Goal: Communication & Community: Ask a question

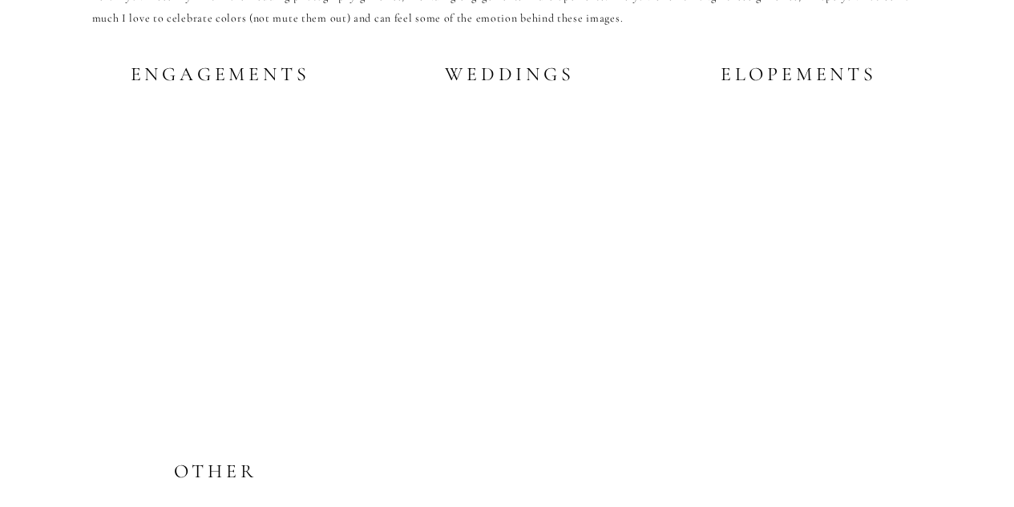
scroll to position [3141, 0]
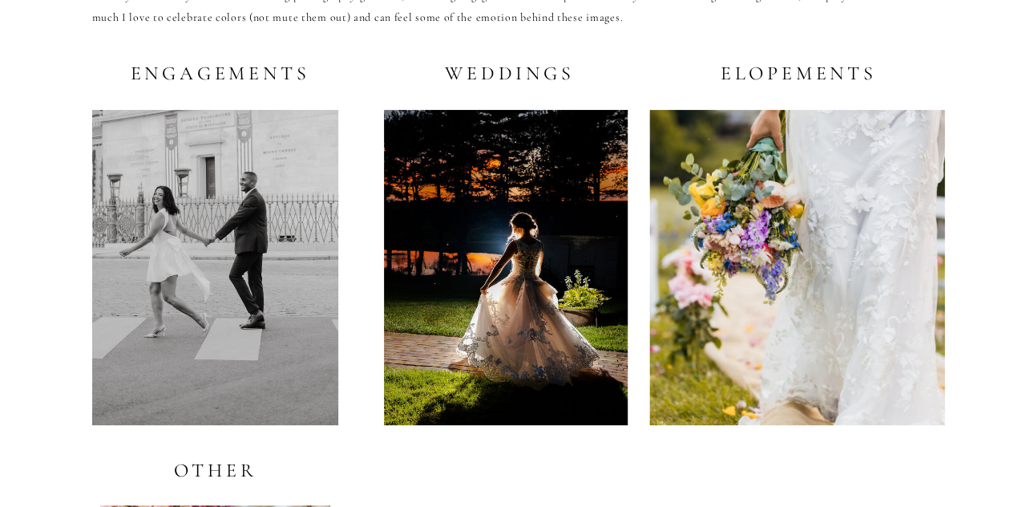
drag, startPoint x: 458, startPoint y: 210, endPoint x: 452, endPoint y: 187, distance: 23.9
click at [452, 187] on div at bounding box center [506, 267] width 244 height 315
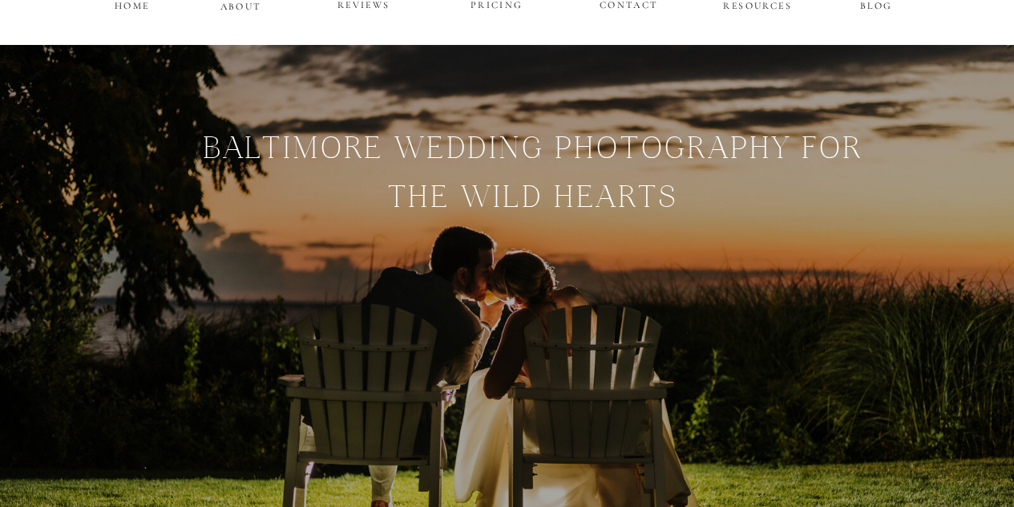
scroll to position [0, 0]
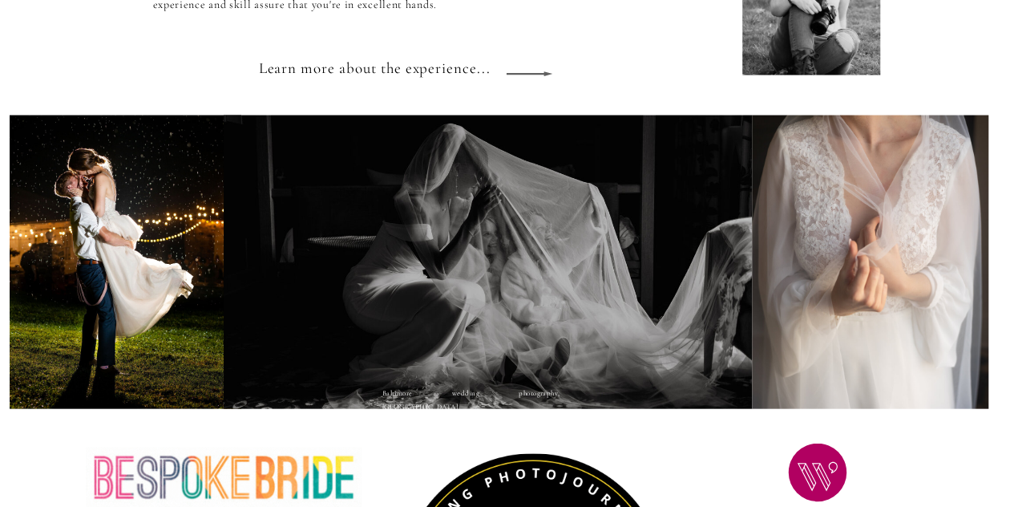
scroll to position [1572, 0]
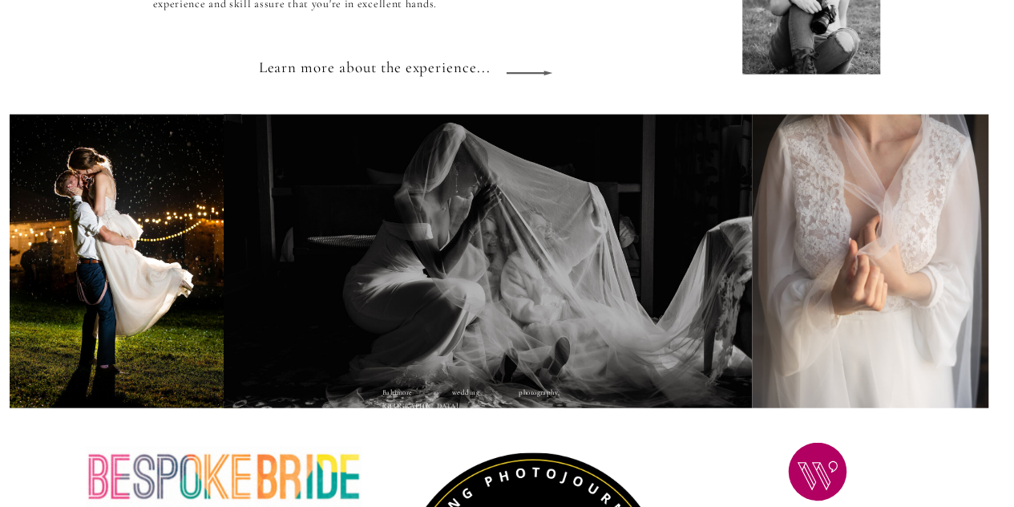
click at [549, 275] on div at bounding box center [488, 261] width 528 height 293
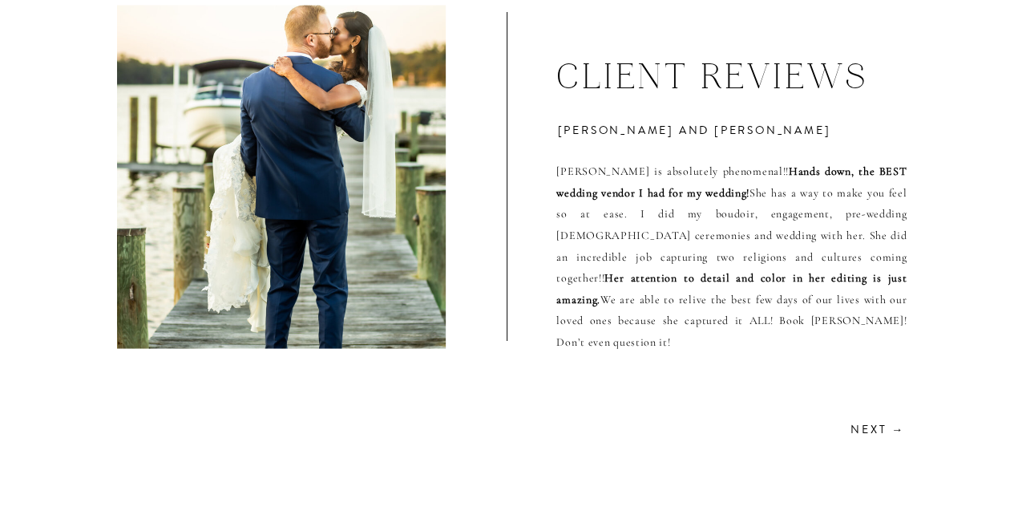
scroll to position [4436, 0]
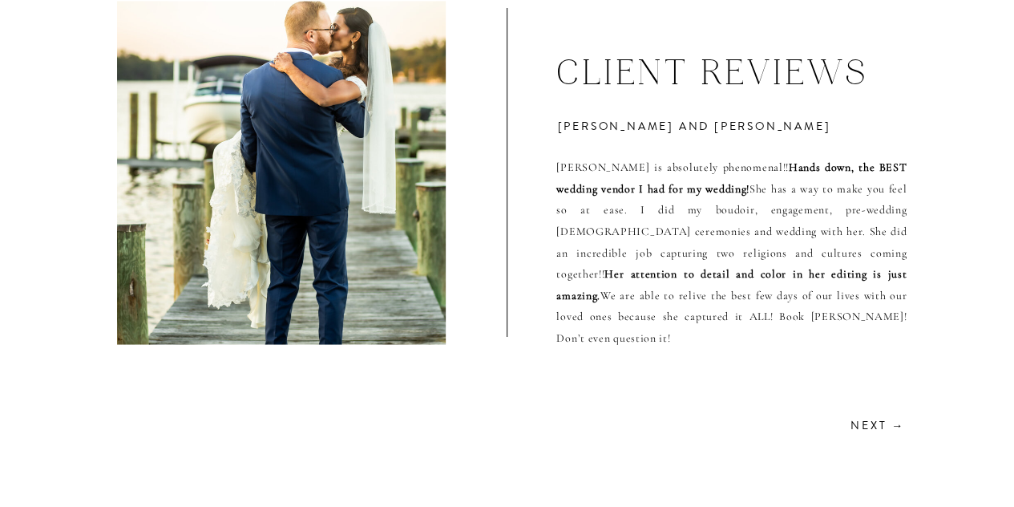
drag, startPoint x: 549, startPoint y: 275, endPoint x: 434, endPoint y: 466, distance: 222.9
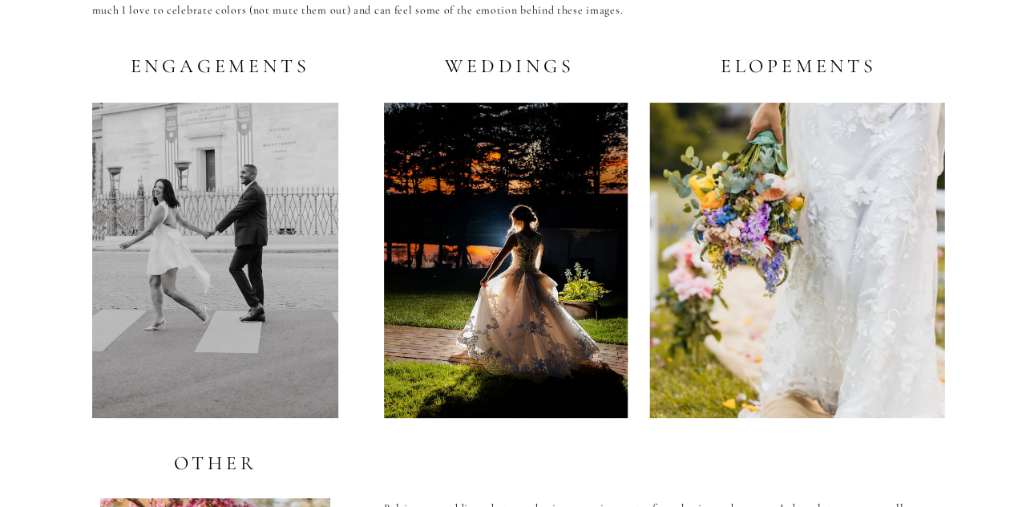
scroll to position [3197, 0]
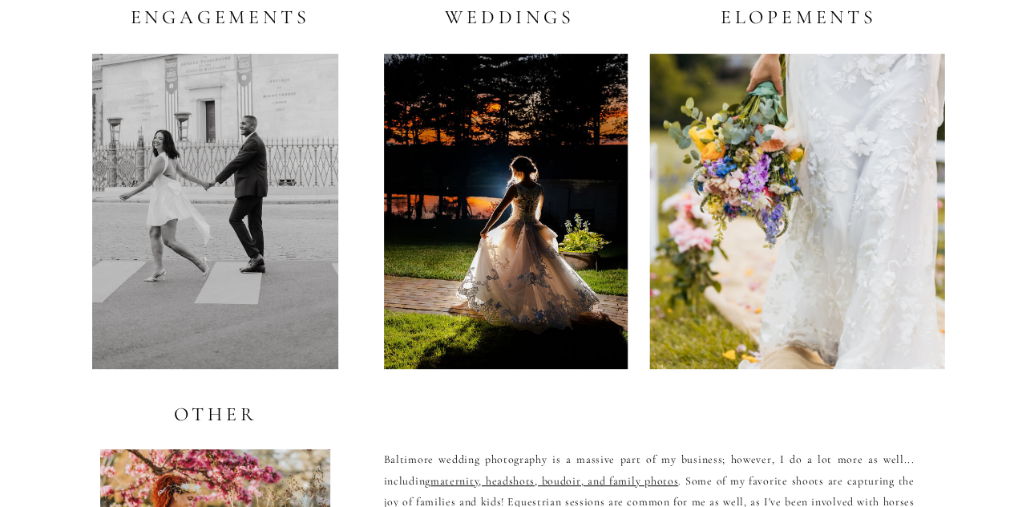
click at [489, 245] on div at bounding box center [506, 211] width 244 height 315
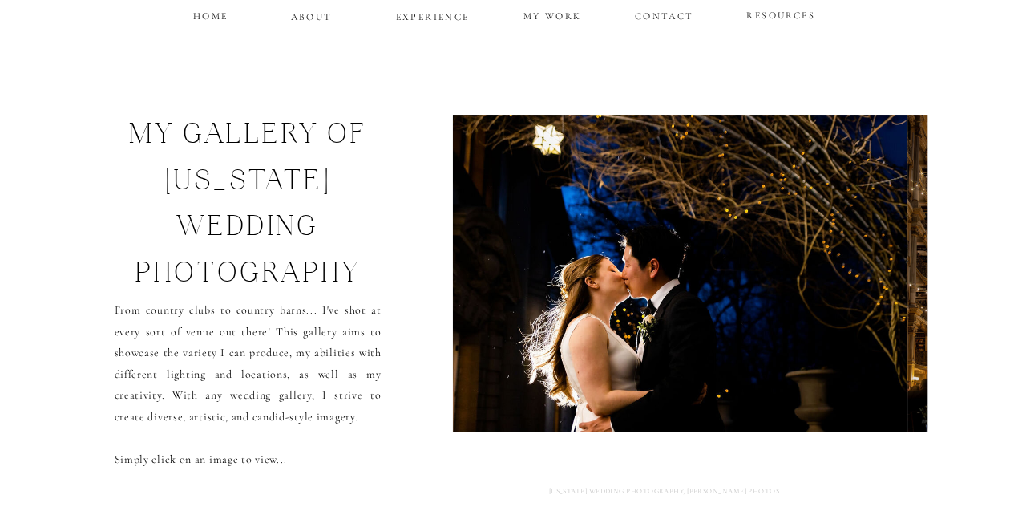
scroll to position [39, 0]
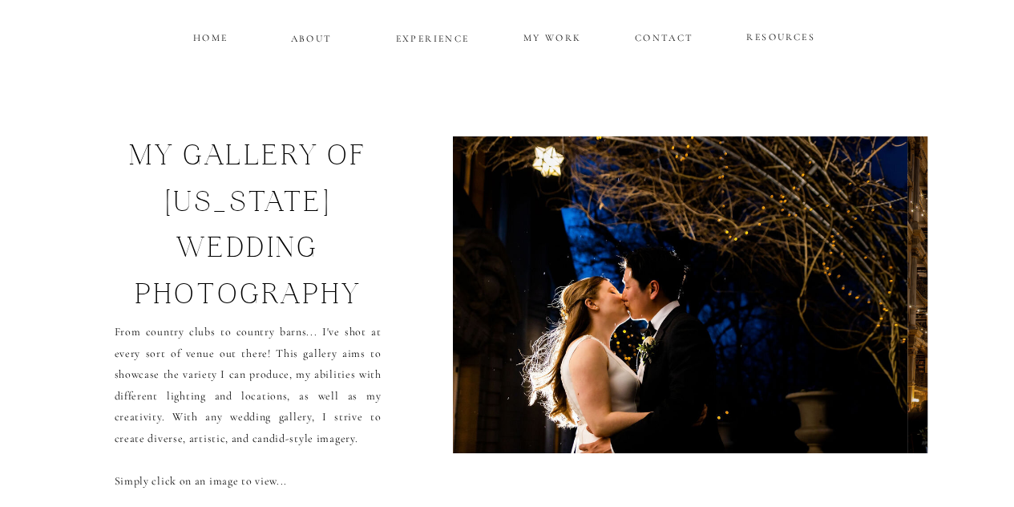
scroll to position [17, 0]
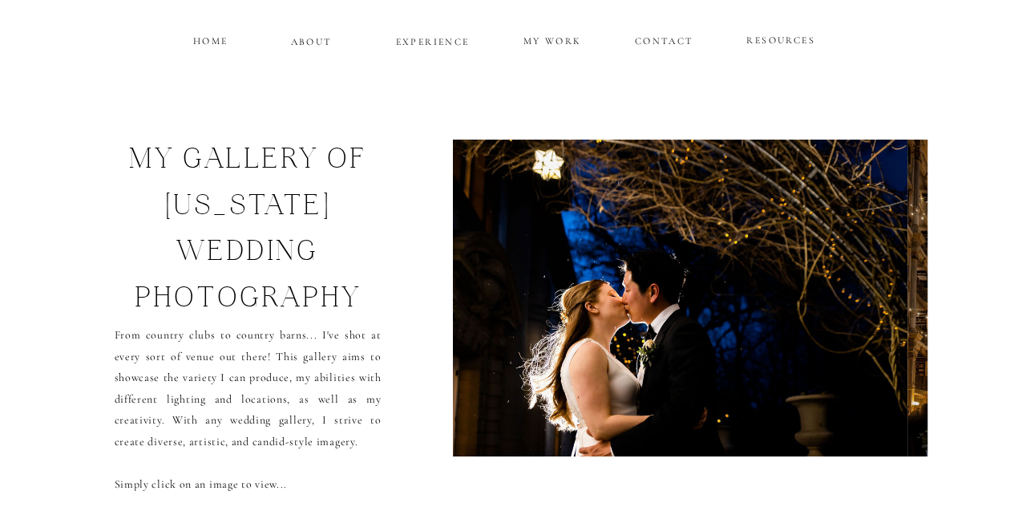
click at [653, 268] on img at bounding box center [679, 297] width 454 height 317
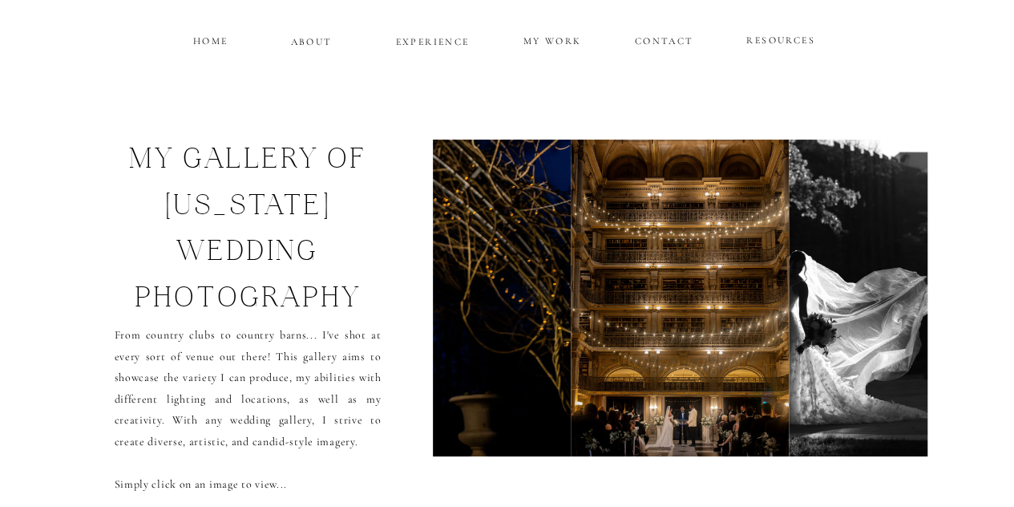
click at [889, 304] on img at bounding box center [897, 297] width 216 height 317
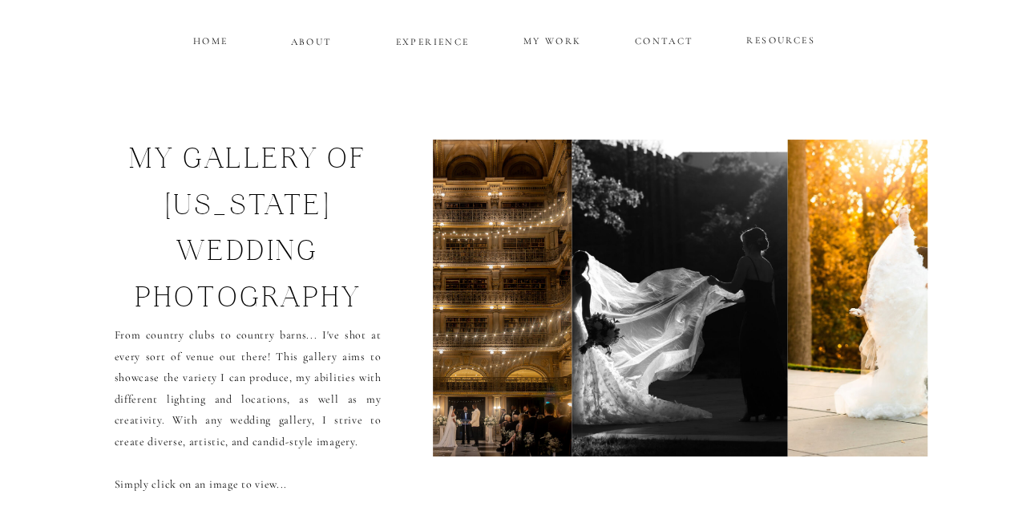
click at [889, 304] on img at bounding box center [906, 297] width 236 height 317
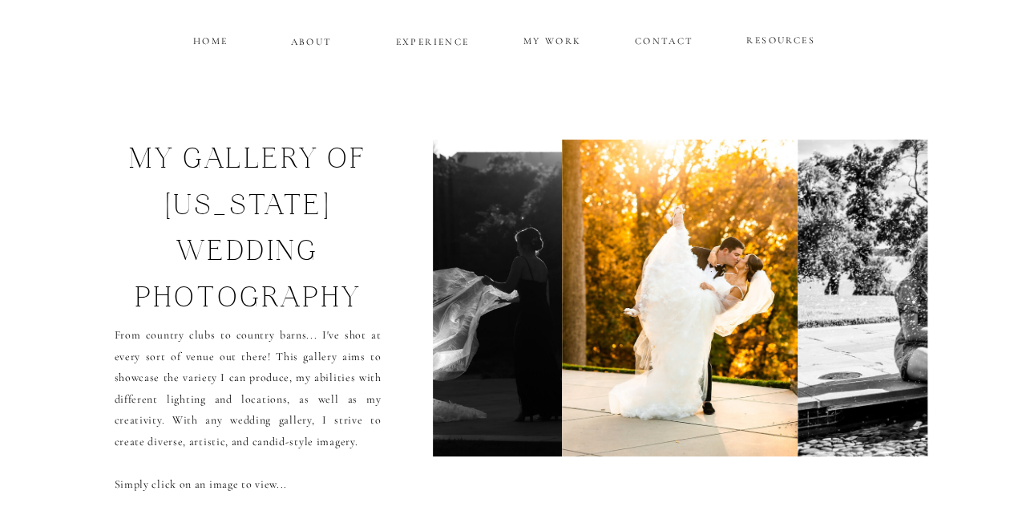
click at [889, 304] on img at bounding box center [1030, 297] width 466 height 317
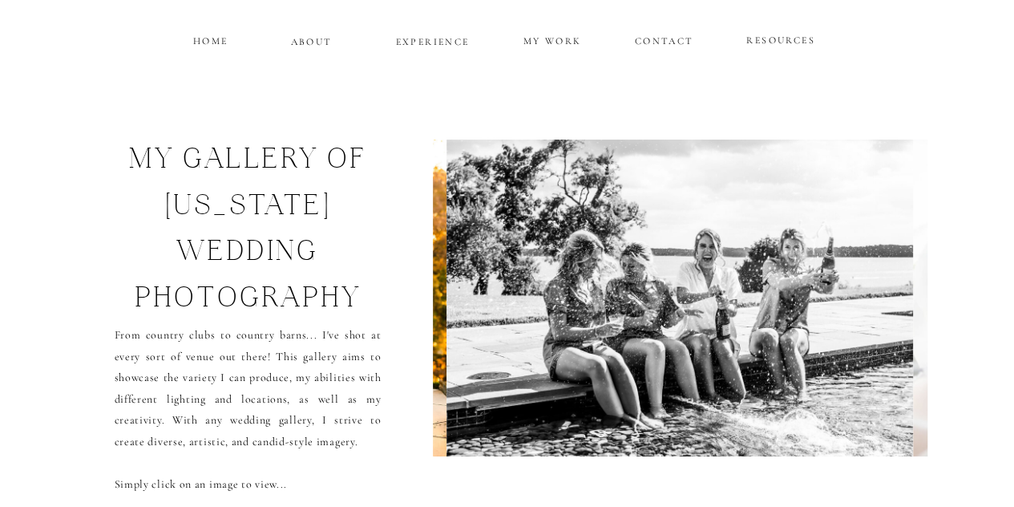
click at [889, 304] on img at bounding box center [679, 297] width 466 height 317
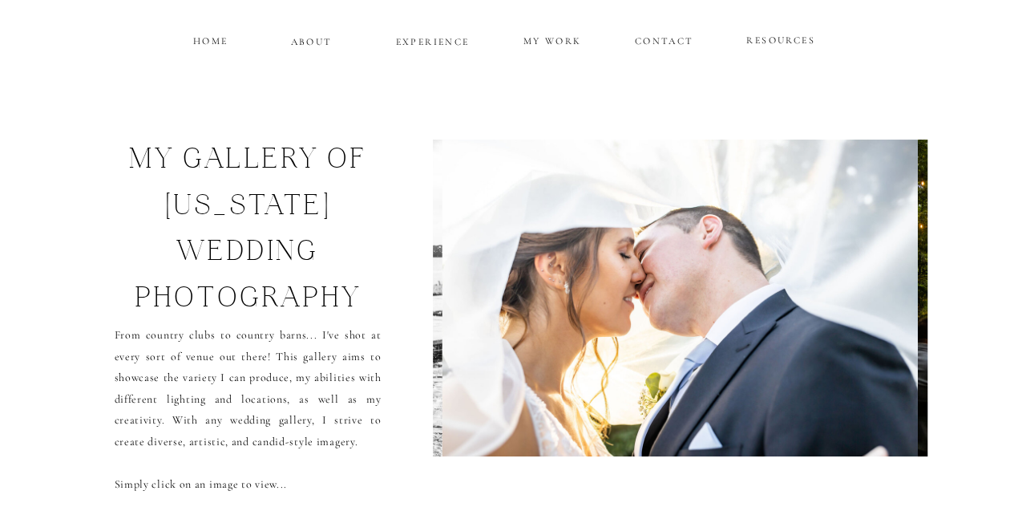
click at [889, 304] on img at bounding box center [679, 297] width 475 height 317
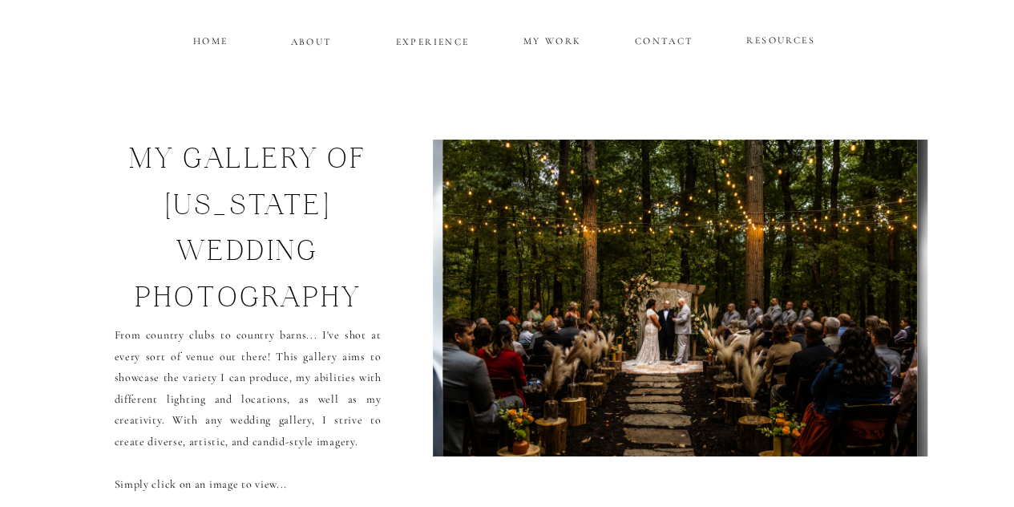
click at [889, 304] on img at bounding box center [679, 297] width 475 height 317
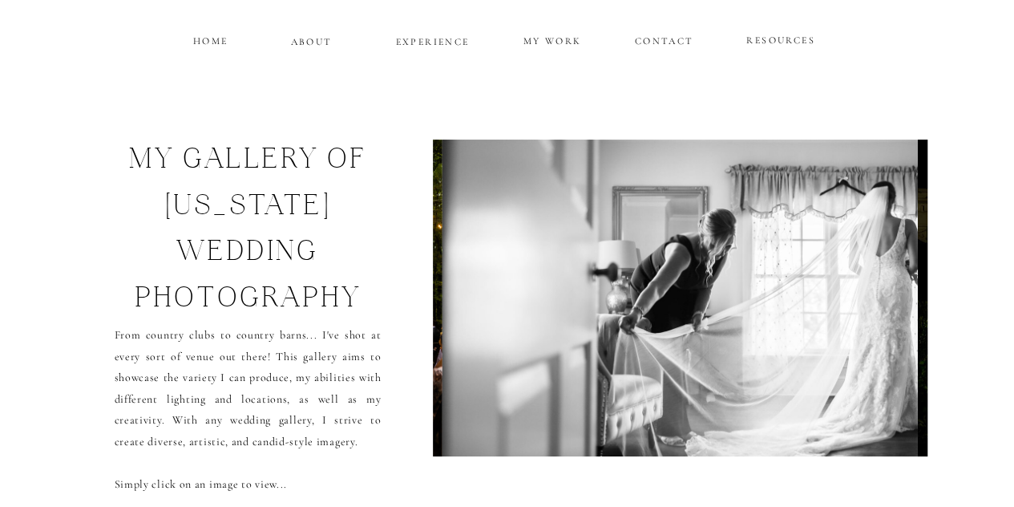
click at [889, 304] on img at bounding box center [679, 297] width 475 height 317
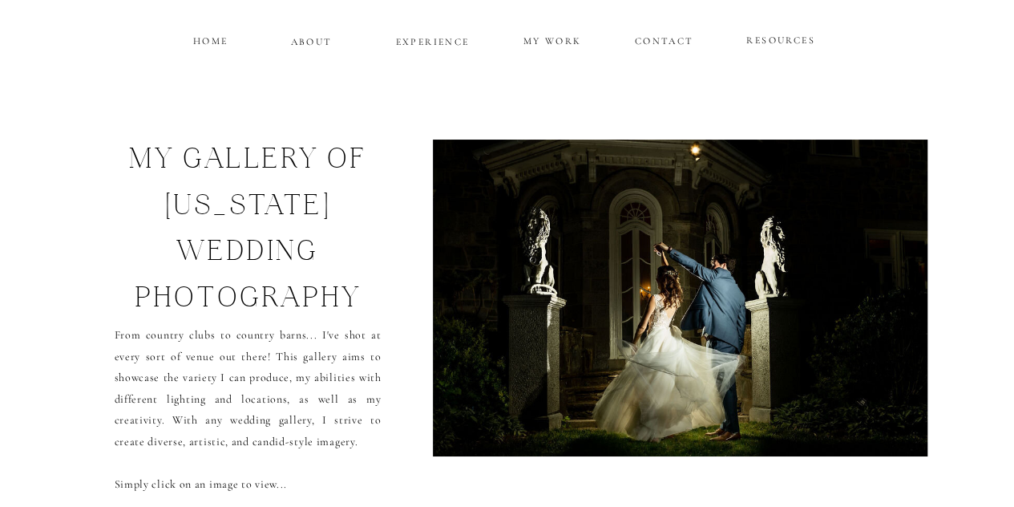
click at [889, 304] on img at bounding box center [680, 297] width 532 height 317
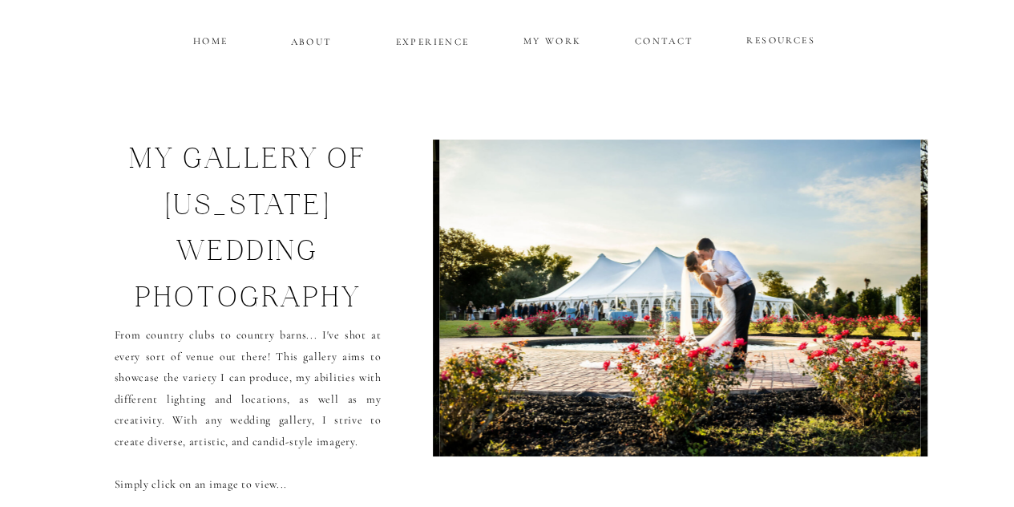
click at [889, 304] on img at bounding box center [679, 297] width 481 height 317
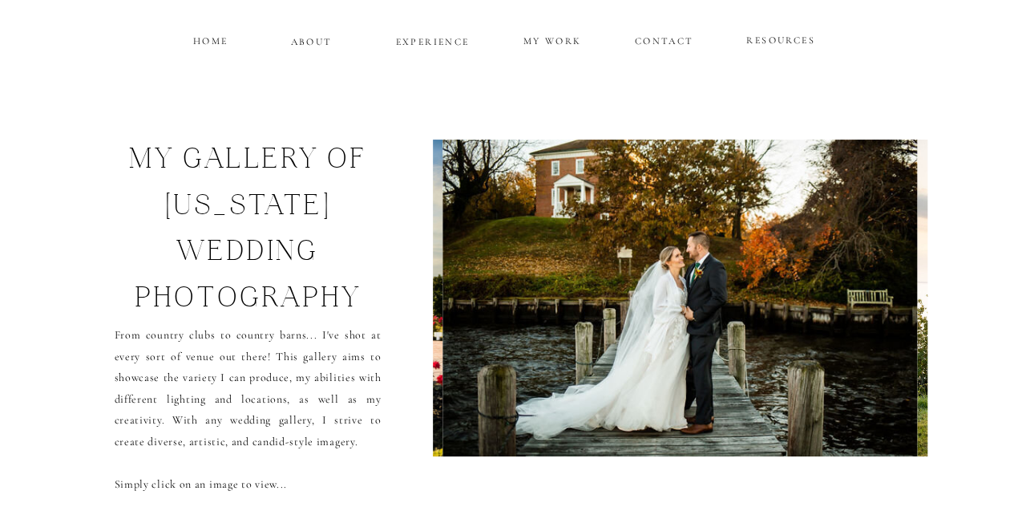
click at [889, 304] on img at bounding box center [679, 297] width 474 height 317
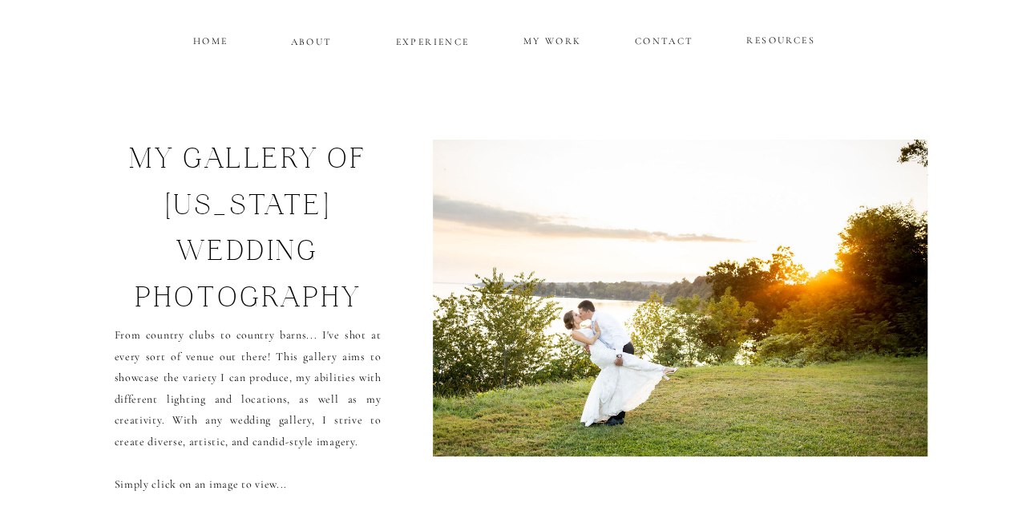
click at [889, 304] on img at bounding box center [679, 297] width 514 height 317
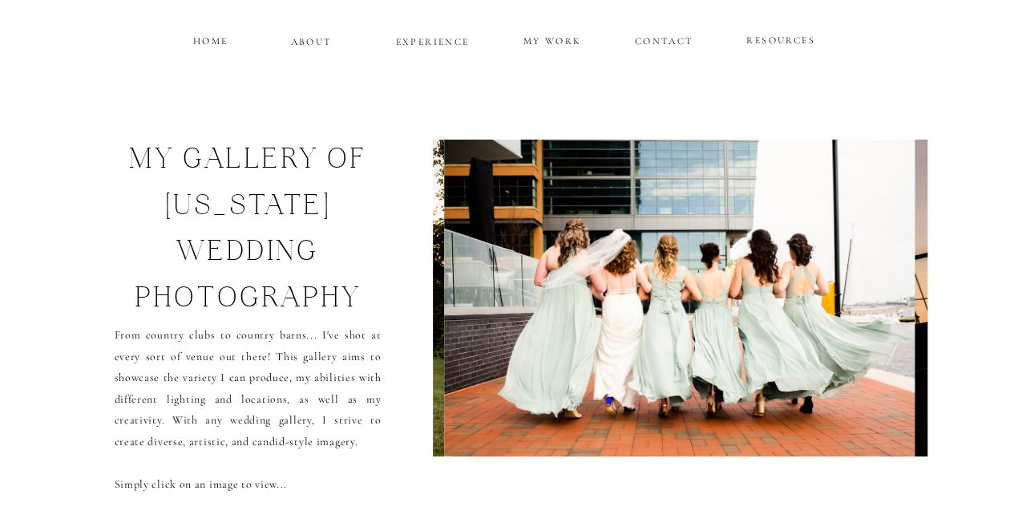
click at [889, 304] on img at bounding box center [679, 297] width 470 height 317
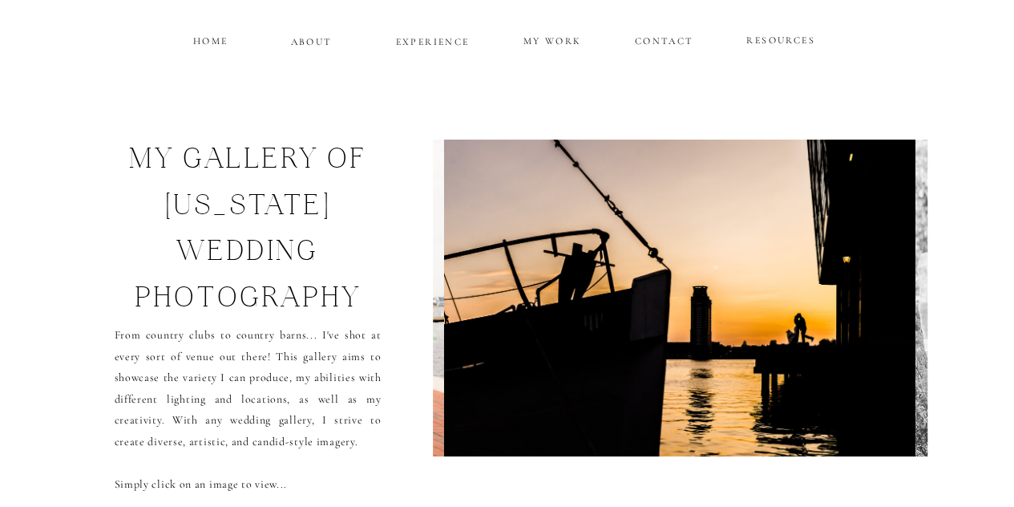
click at [889, 304] on img at bounding box center [679, 297] width 470 height 317
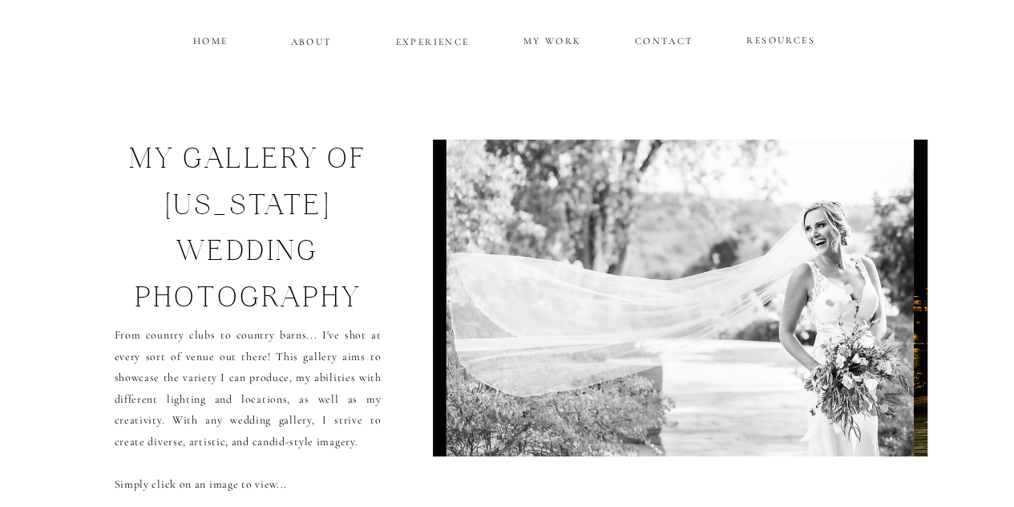
click at [889, 304] on img at bounding box center [679, 297] width 467 height 317
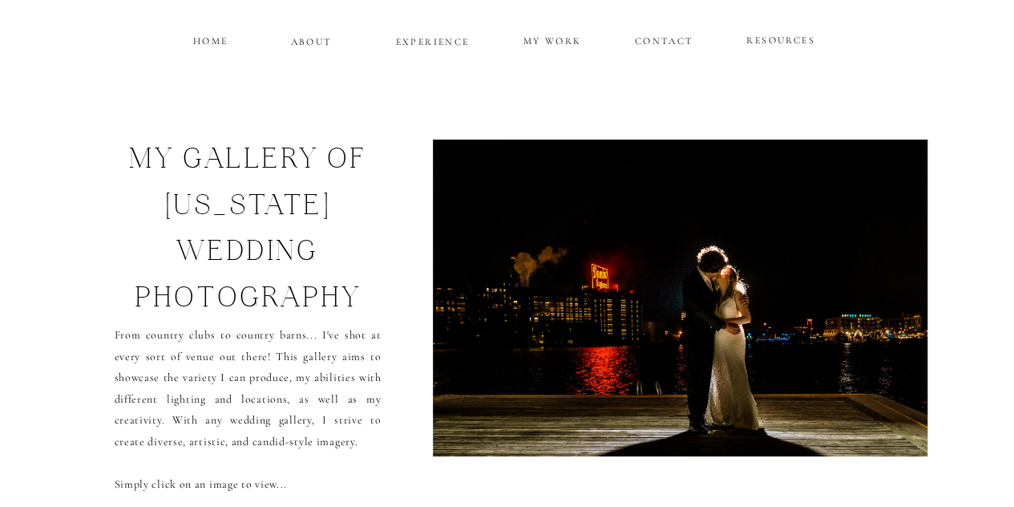
click at [889, 304] on img at bounding box center [680, 297] width 510 height 317
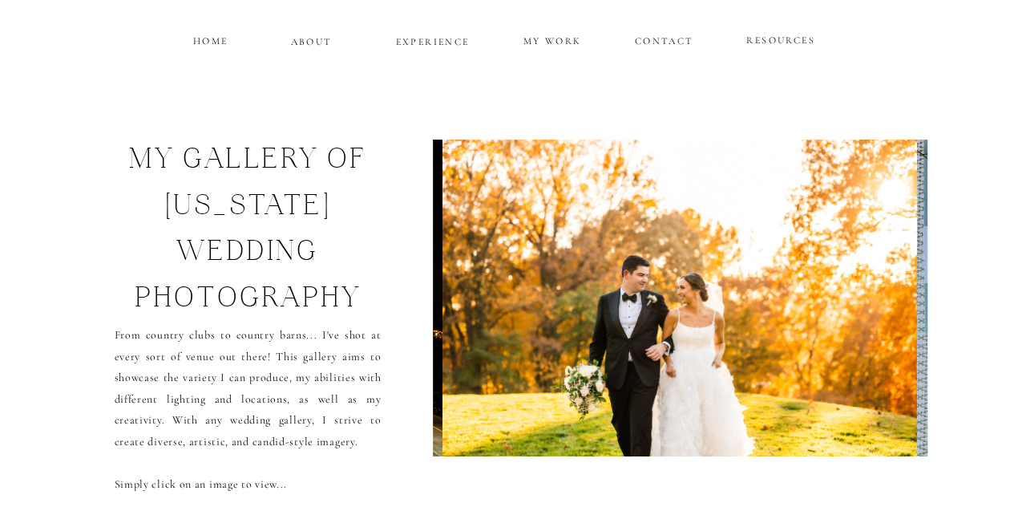
click at [889, 304] on img at bounding box center [679, 297] width 475 height 317
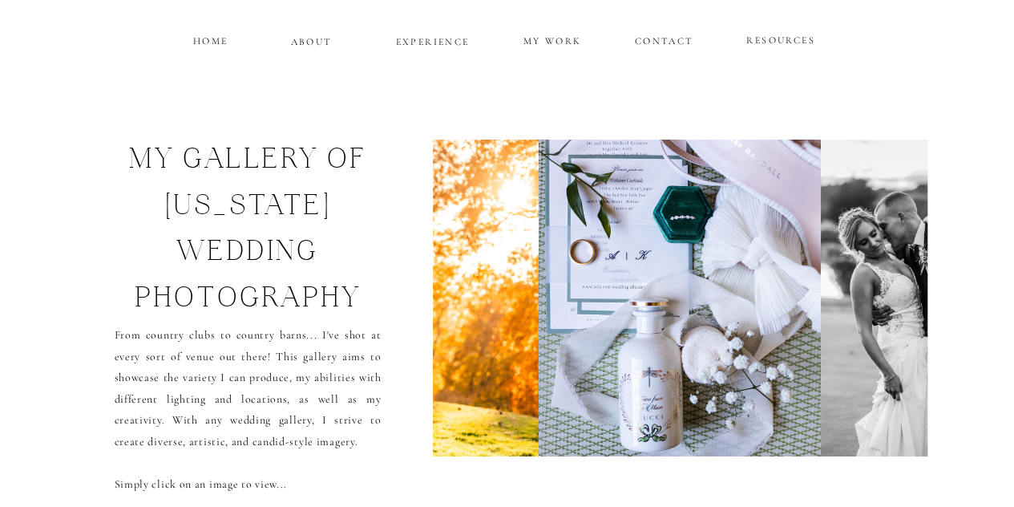
click at [889, 304] on img at bounding box center [927, 297] width 213 height 317
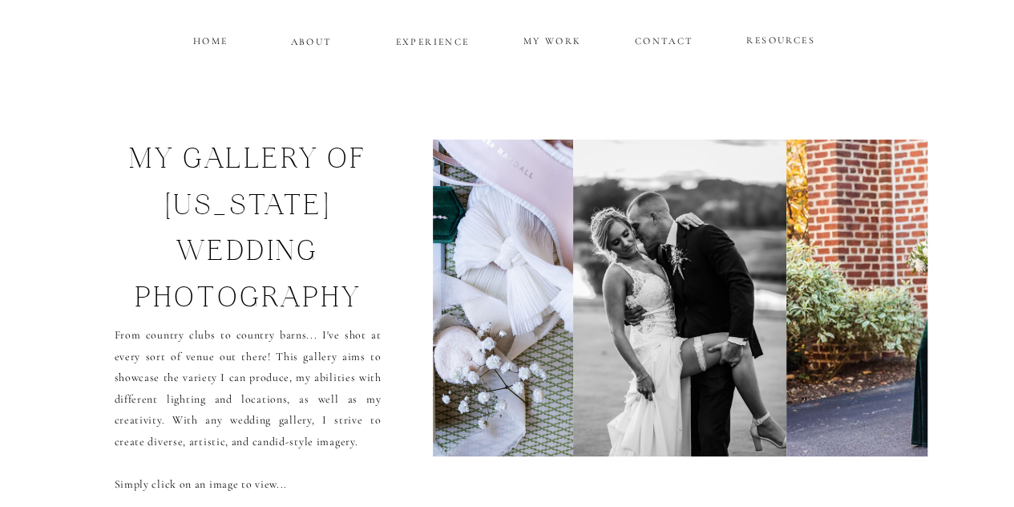
click at [889, 304] on img at bounding box center [1029, 297] width 487 height 317
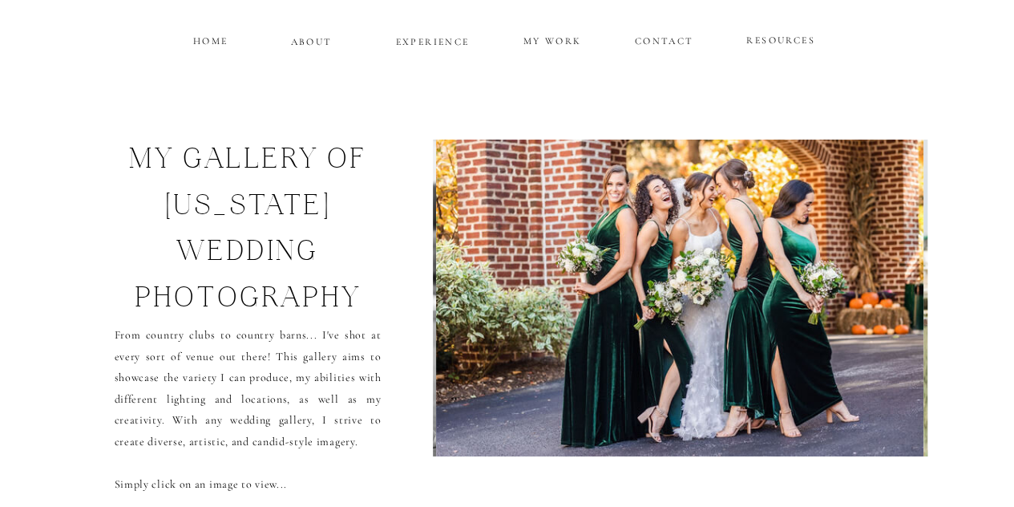
click at [889, 304] on img at bounding box center [679, 297] width 487 height 317
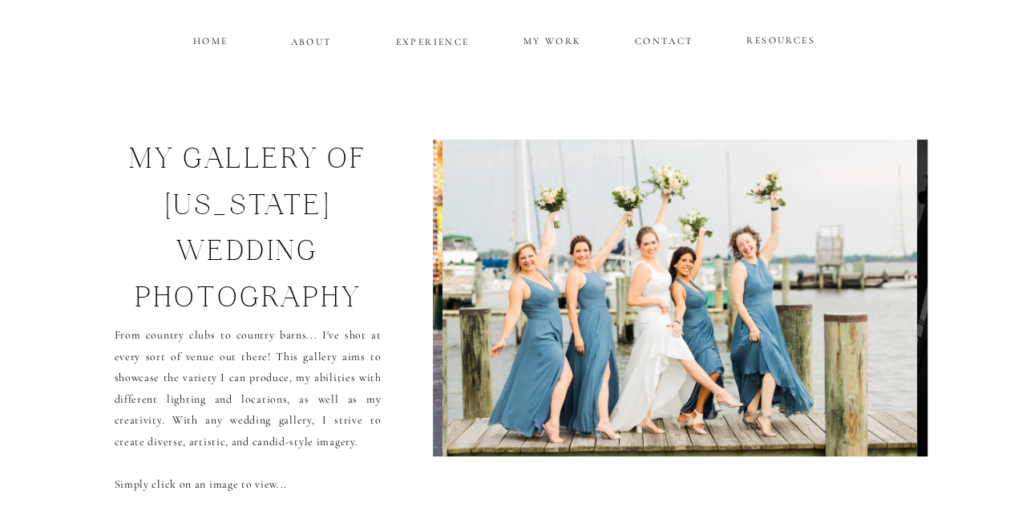
click at [889, 304] on img at bounding box center [679, 297] width 475 height 317
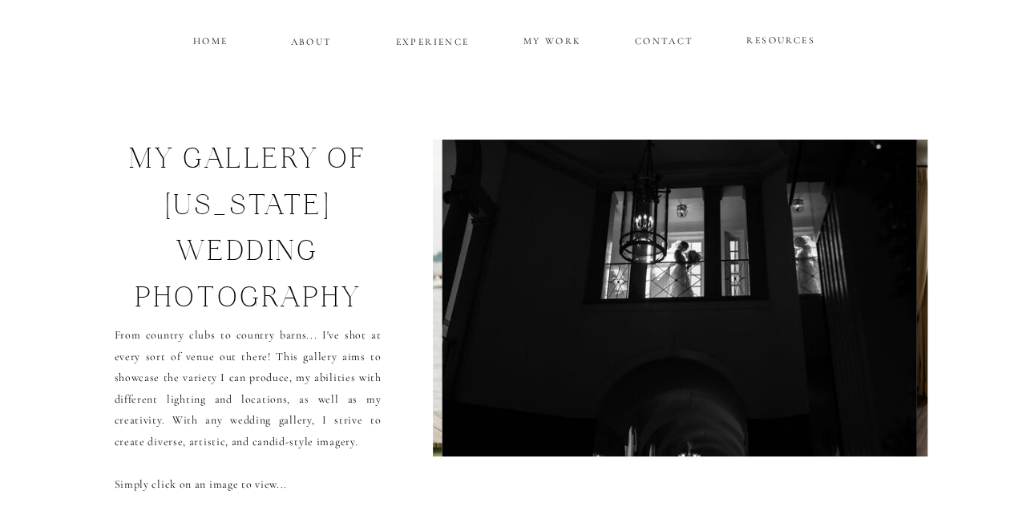
click at [889, 304] on img at bounding box center [679, 297] width 474 height 317
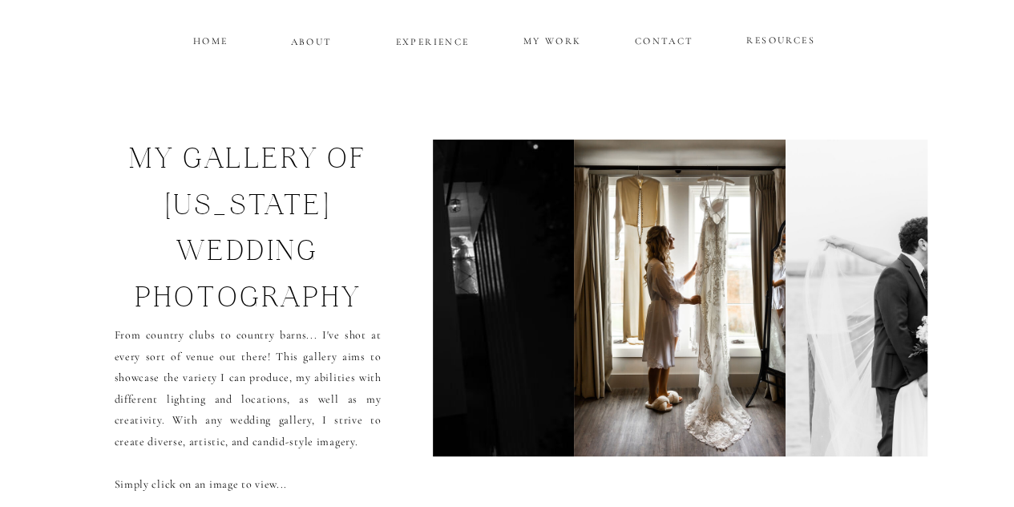
click at [889, 304] on img at bounding box center [897, 297] width 225 height 317
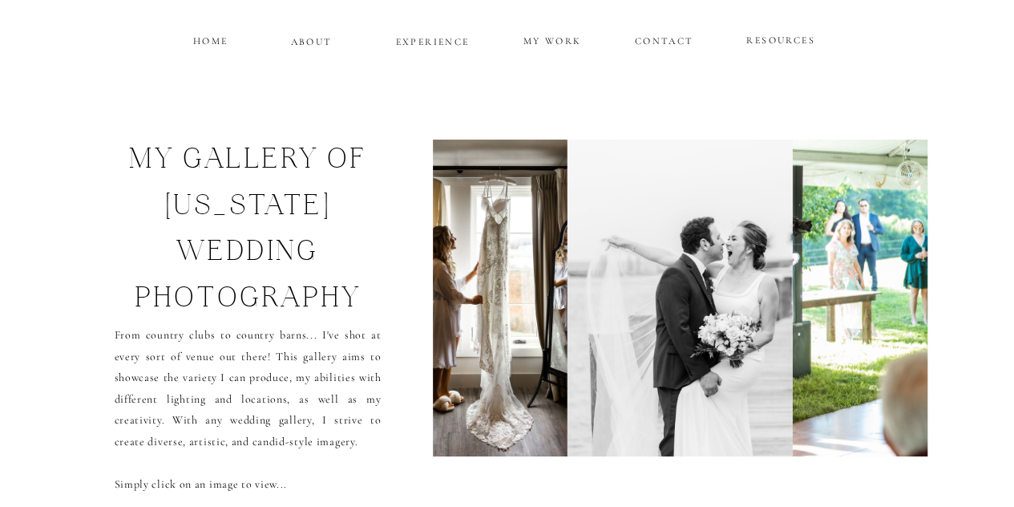
click at [889, 304] on img at bounding box center [1030, 297] width 475 height 317
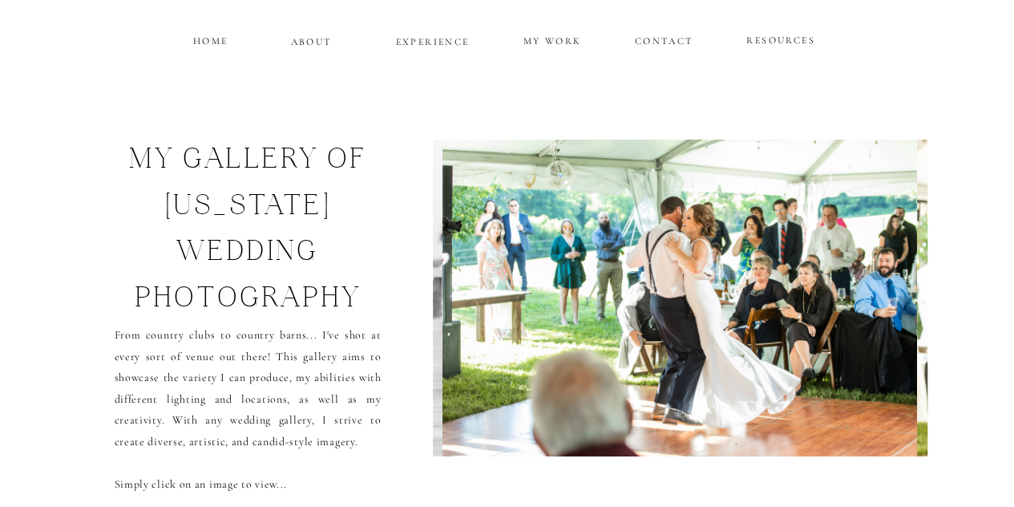
click at [889, 304] on img at bounding box center [679, 297] width 475 height 317
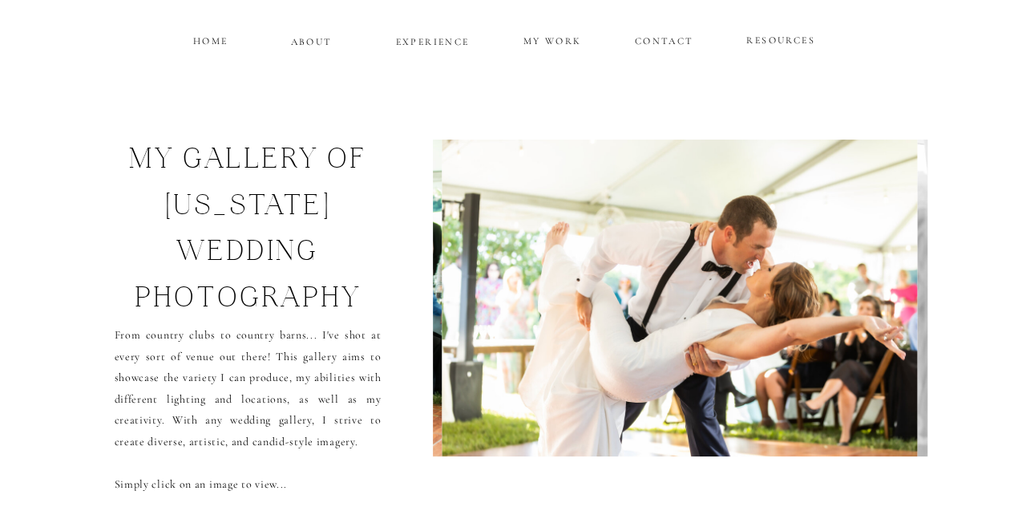
click at [889, 304] on img at bounding box center [679, 297] width 475 height 317
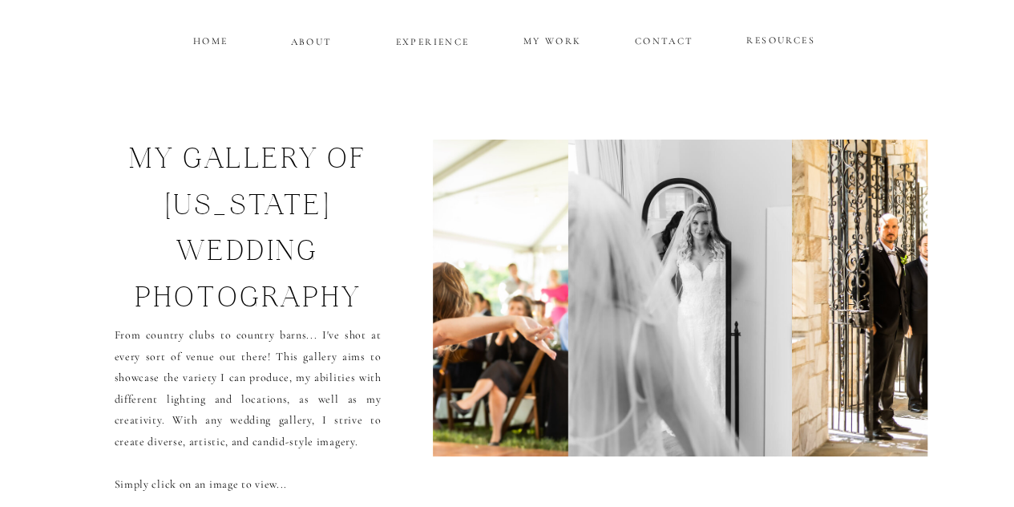
click at [889, 304] on img at bounding box center [1028, 297] width 474 height 317
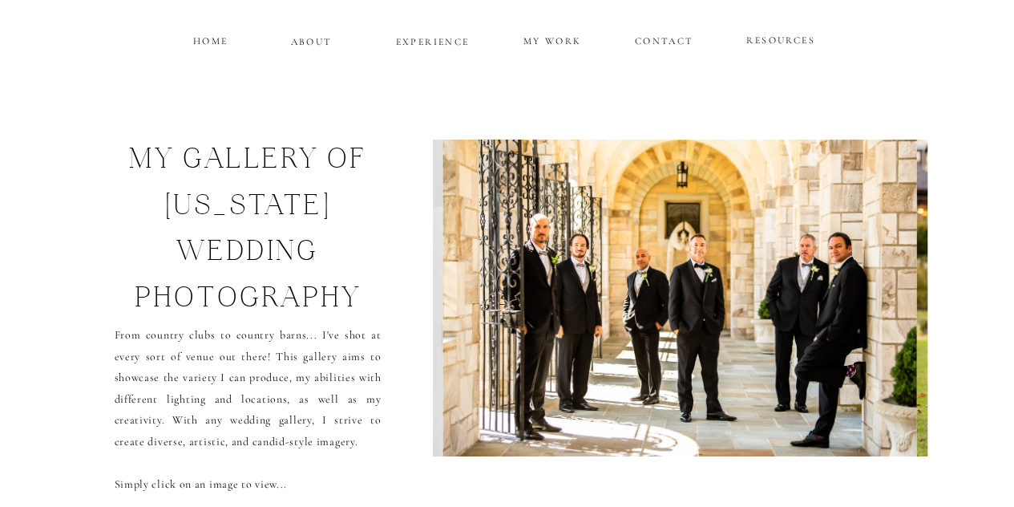
click at [889, 304] on img at bounding box center [679, 297] width 474 height 317
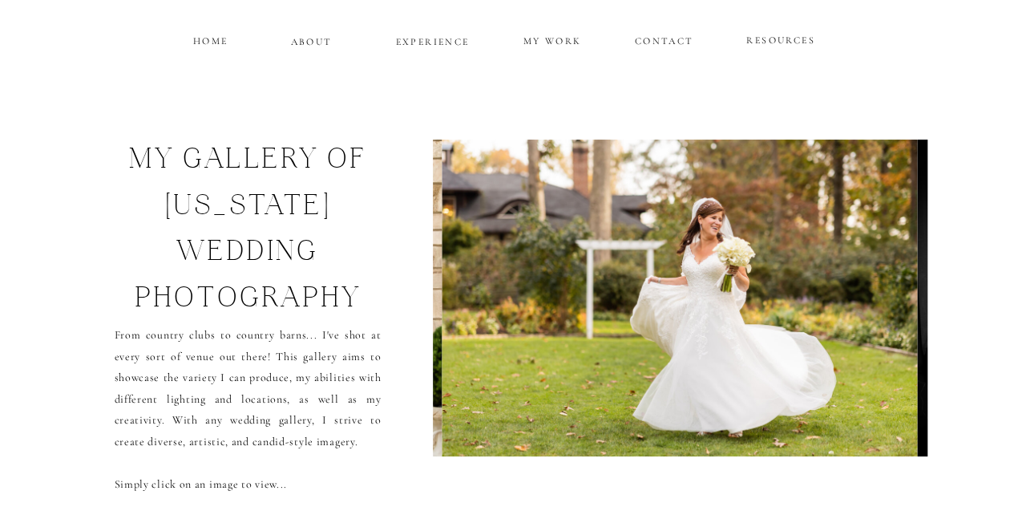
click at [889, 304] on img at bounding box center [679, 297] width 475 height 317
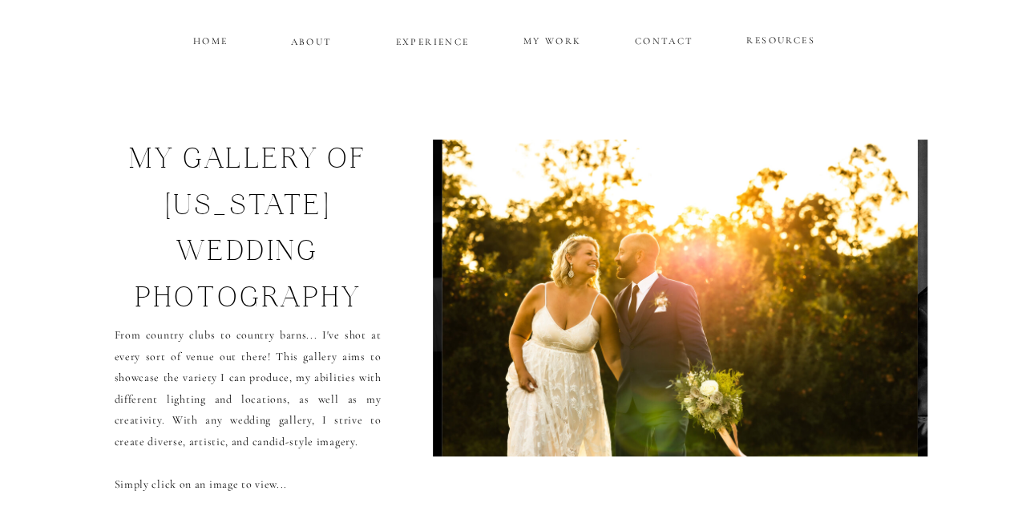
click at [889, 304] on img at bounding box center [679, 297] width 475 height 317
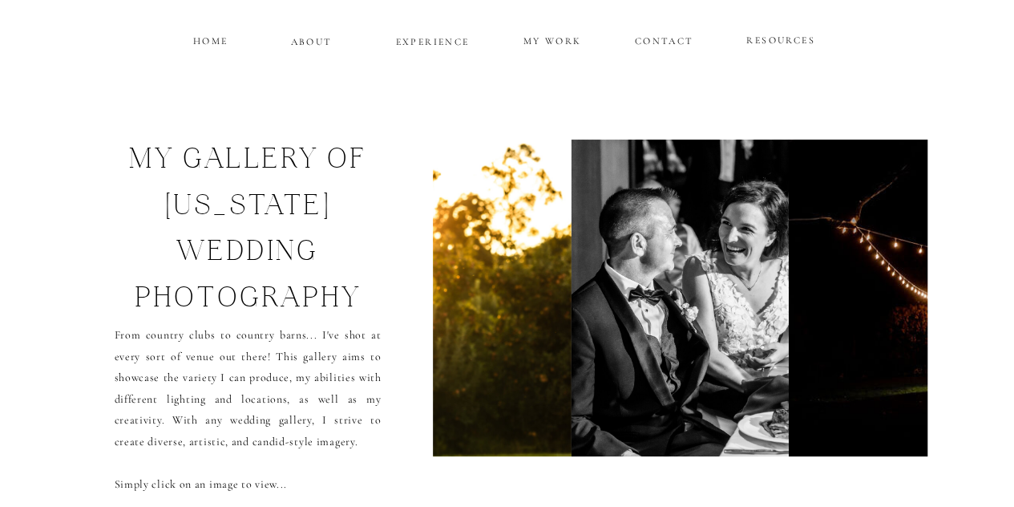
click at [889, 304] on img at bounding box center [1032, 297] width 486 height 317
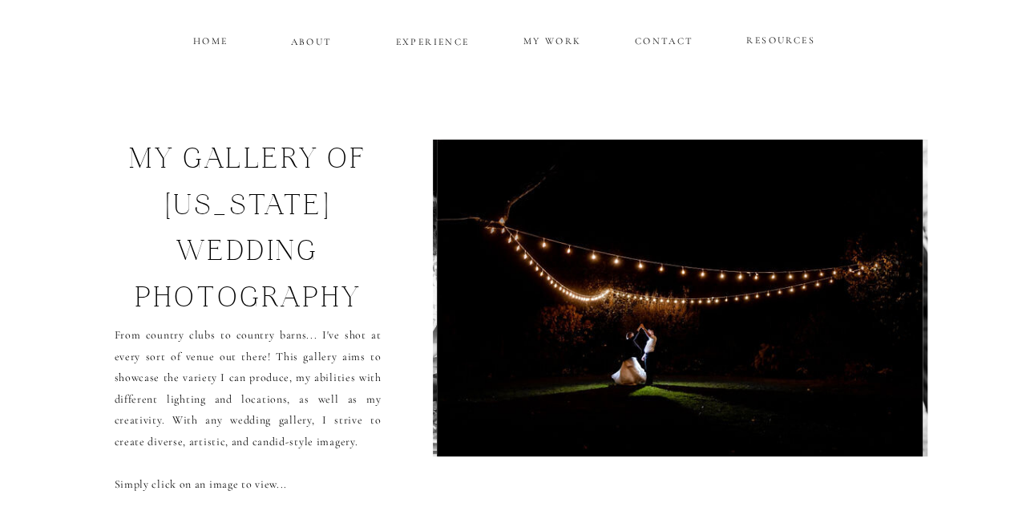
click at [889, 304] on img at bounding box center [680, 297] width 486 height 317
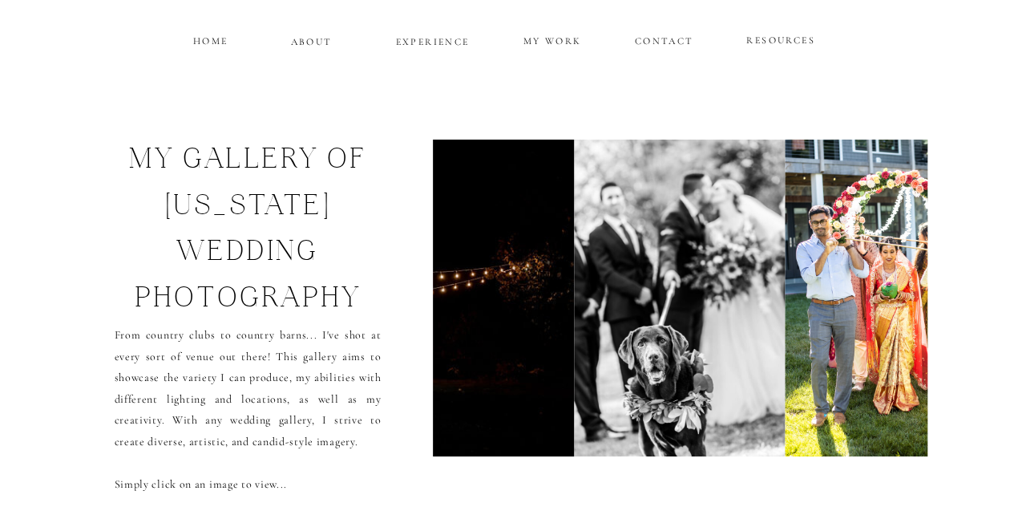
click at [889, 304] on img at bounding box center [890, 297] width 211 height 317
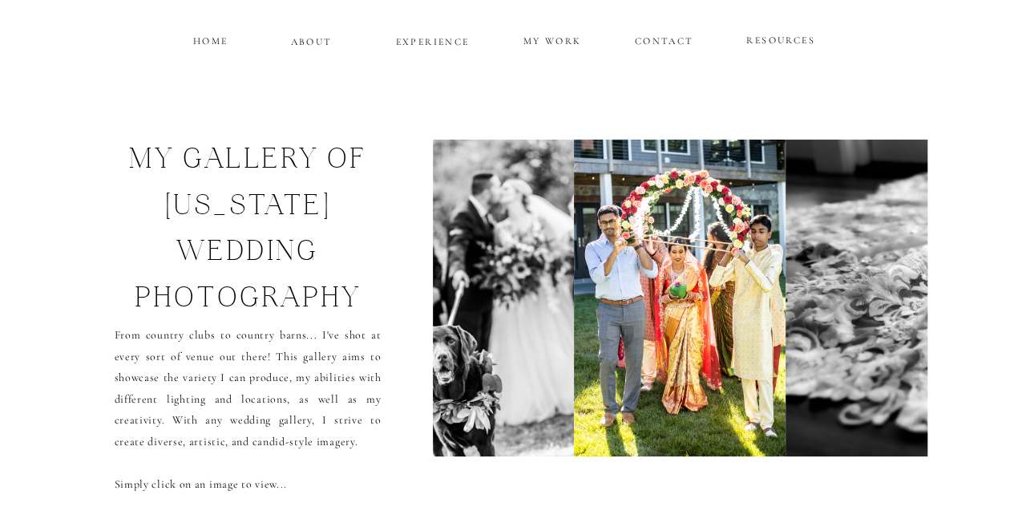
click at [889, 304] on img at bounding box center [1022, 297] width 475 height 317
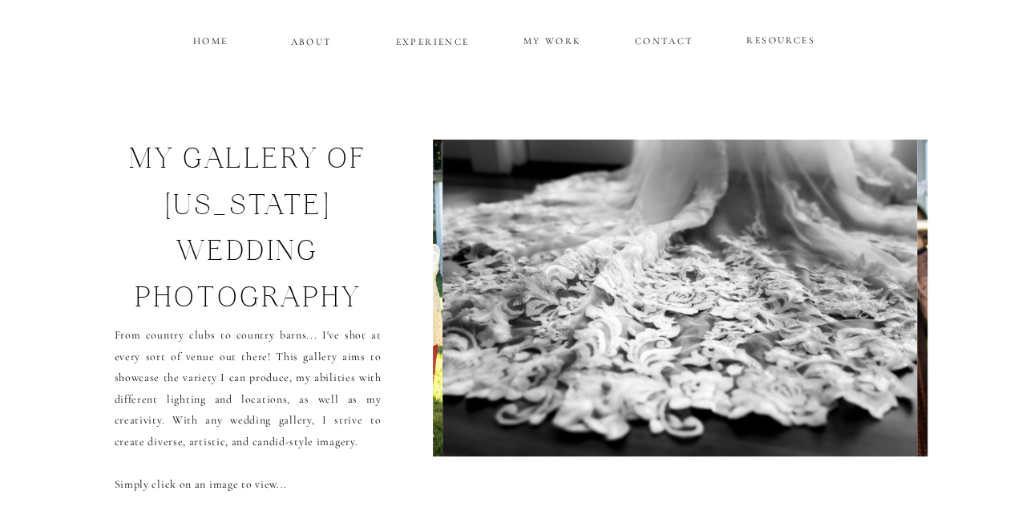
click at [889, 304] on img at bounding box center [679, 297] width 475 height 317
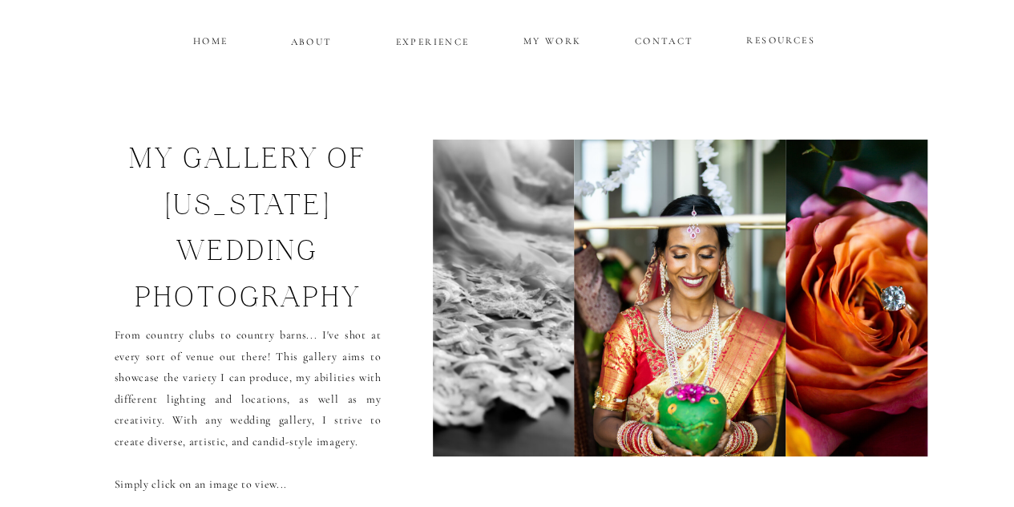
click at [889, 304] on img at bounding box center [890, 297] width 211 height 317
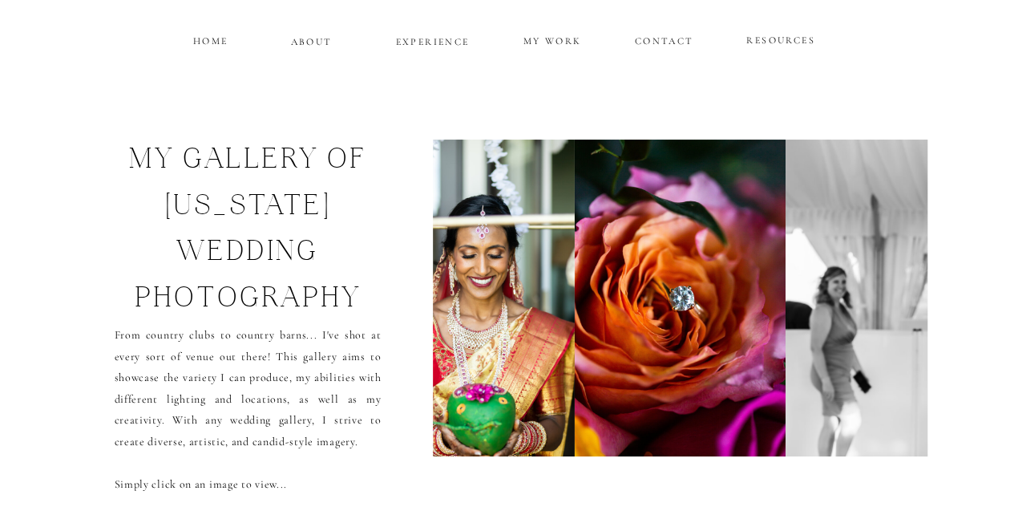
click at [889, 304] on img at bounding box center [1022, 297] width 475 height 317
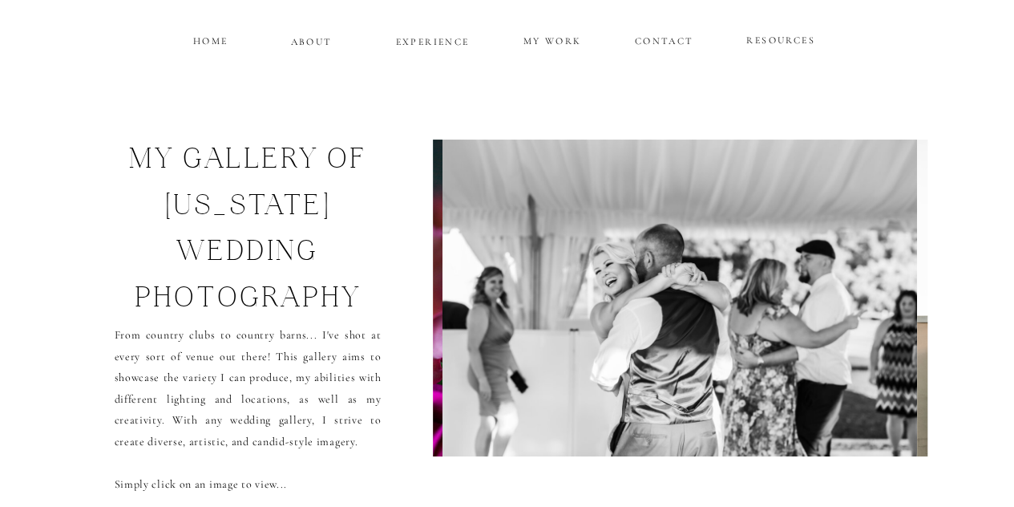
click at [889, 304] on img at bounding box center [679, 297] width 475 height 317
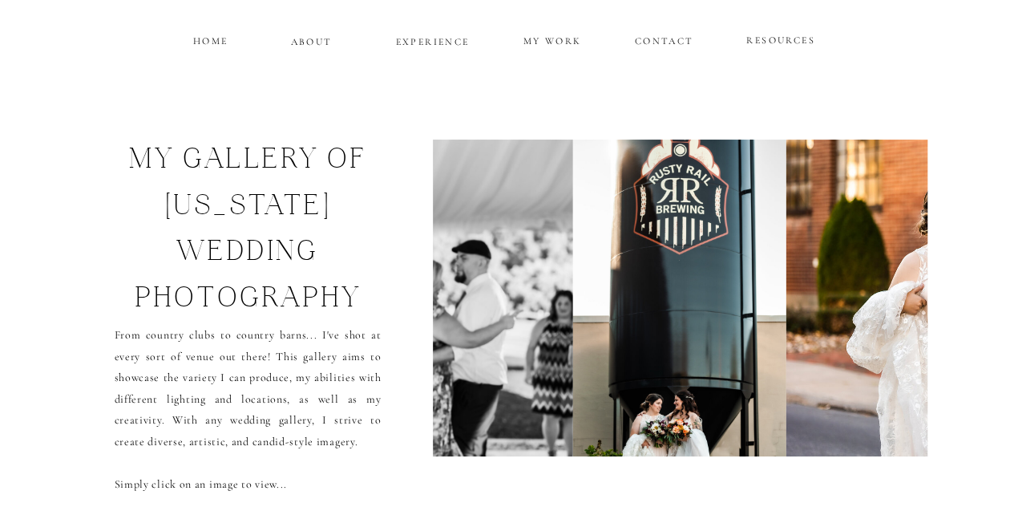
click at [889, 304] on img at bounding box center [1030, 297] width 489 height 317
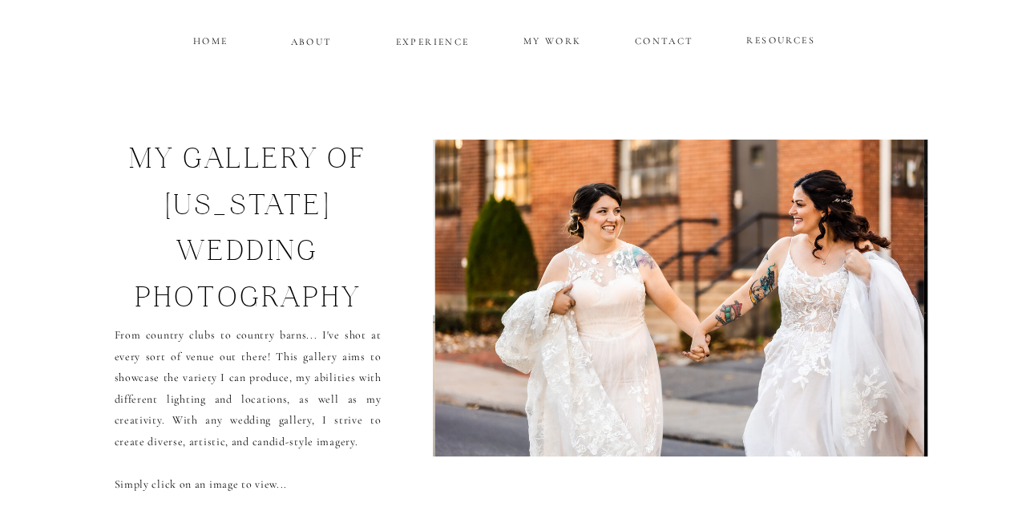
click at [889, 304] on img at bounding box center [679, 297] width 489 height 317
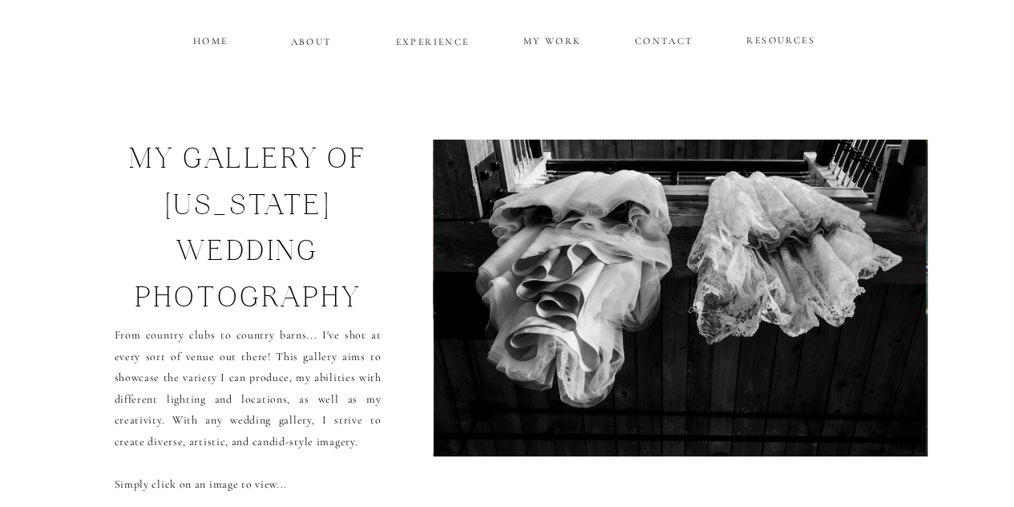
click at [889, 304] on img at bounding box center [679, 297] width 491 height 317
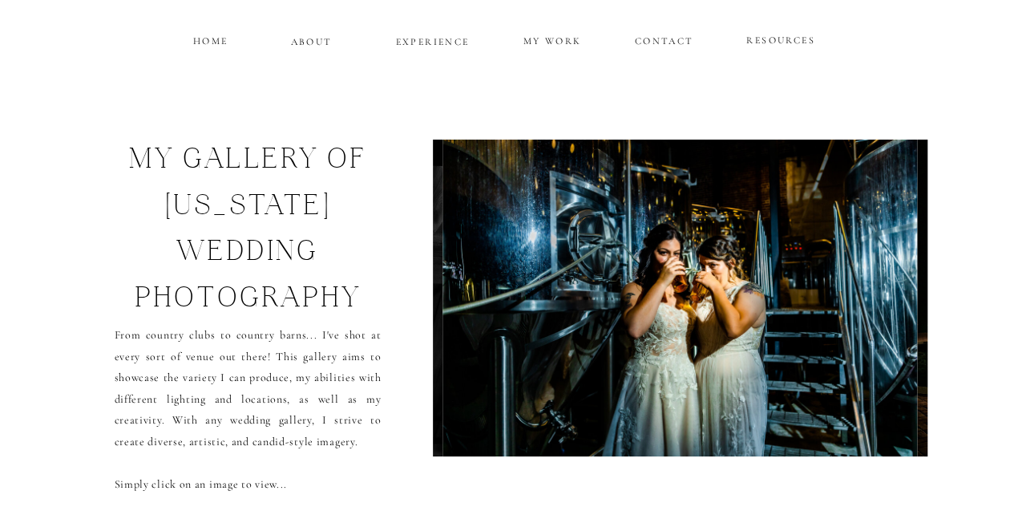
click at [889, 304] on img at bounding box center [679, 297] width 475 height 317
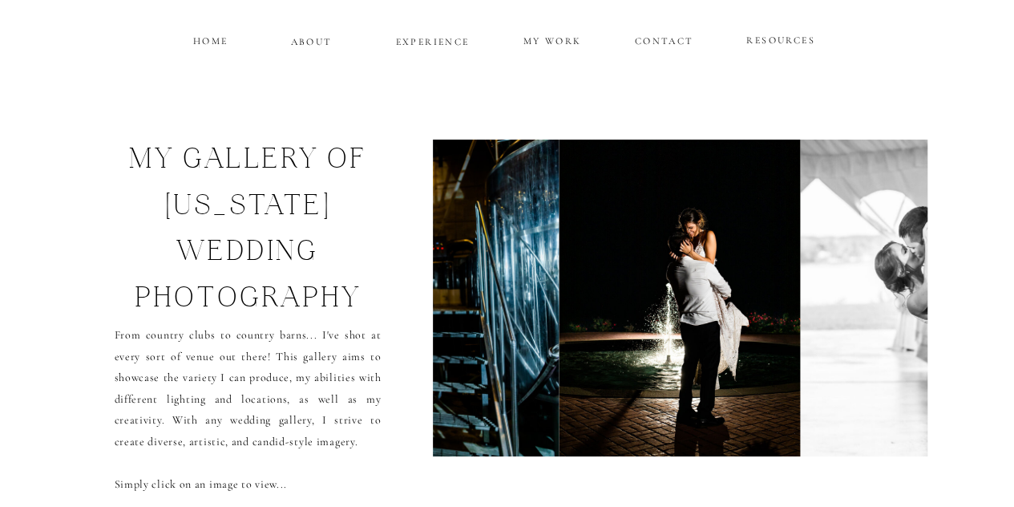
click at [889, 304] on img at bounding box center [1032, 297] width 464 height 317
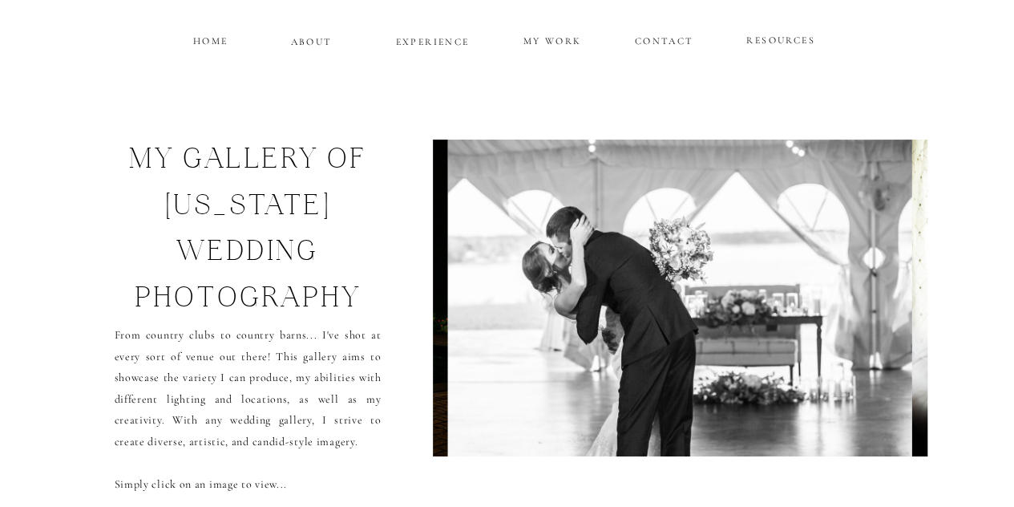
click at [889, 304] on img at bounding box center [680, 297] width 464 height 317
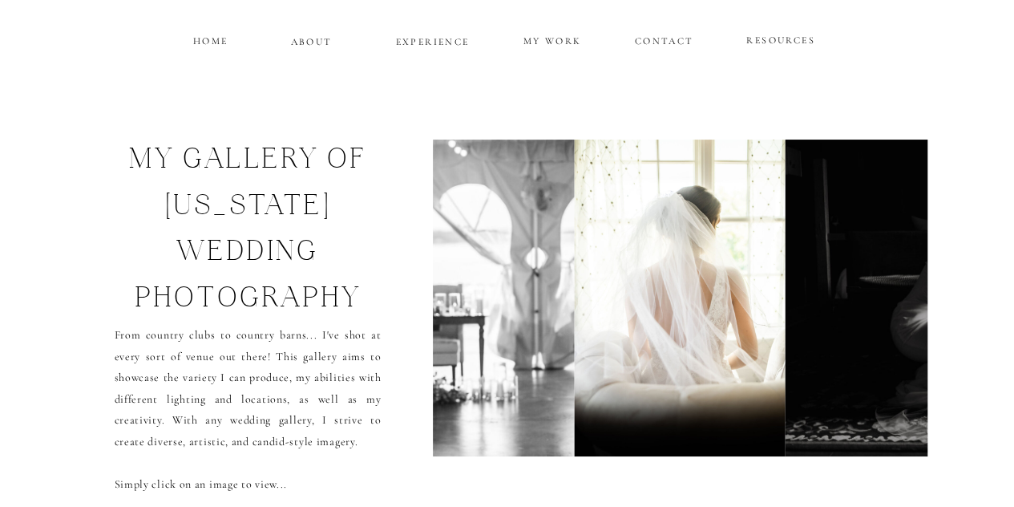
click at [889, 304] on img at bounding box center [1018, 297] width 466 height 317
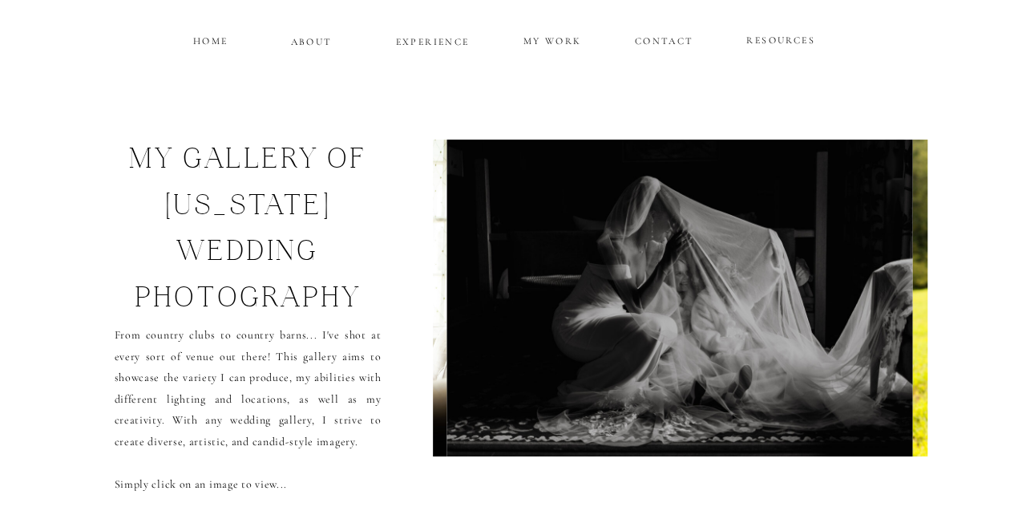
click at [889, 304] on img at bounding box center [680, 297] width 466 height 317
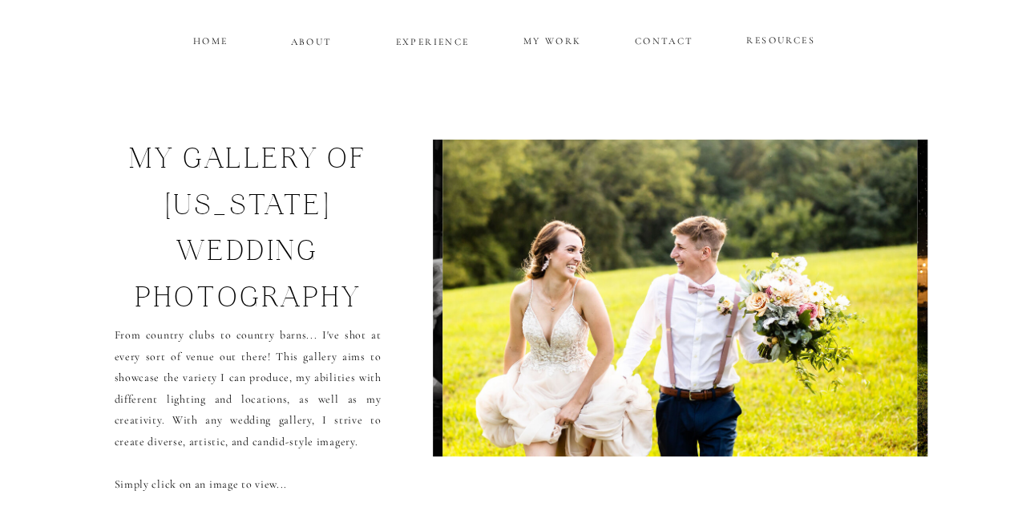
click at [889, 304] on img at bounding box center [679, 297] width 474 height 317
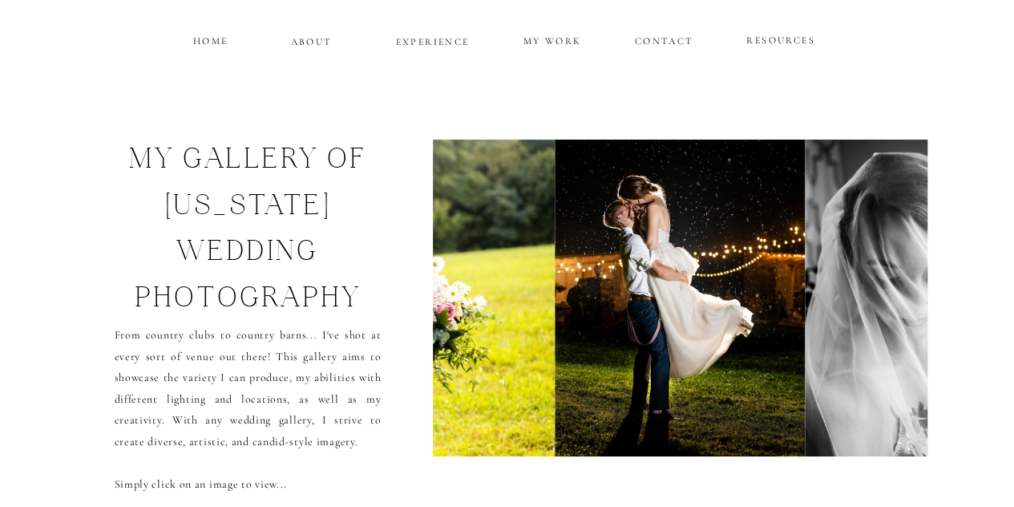
click at [889, 304] on img at bounding box center [910, 297] width 211 height 317
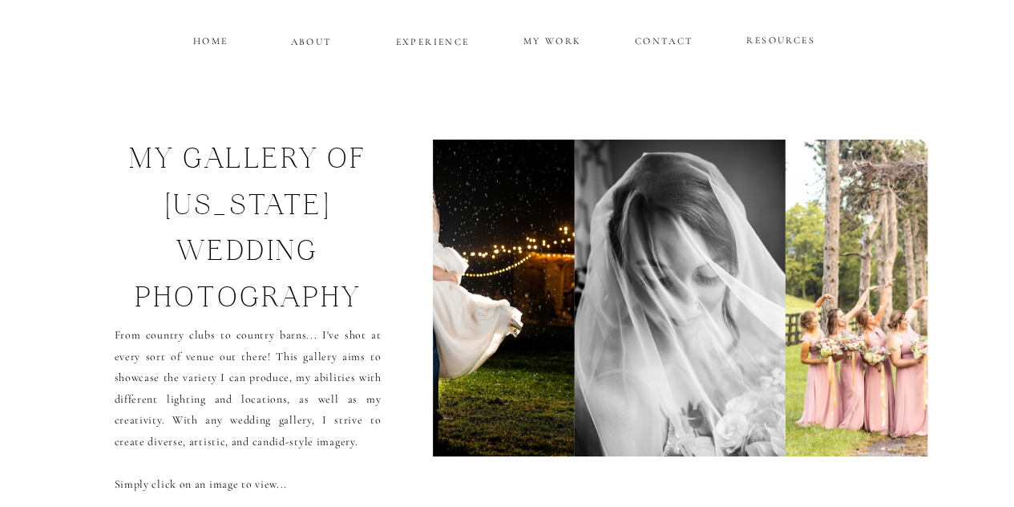
click at [889, 304] on img at bounding box center [1020, 297] width 471 height 317
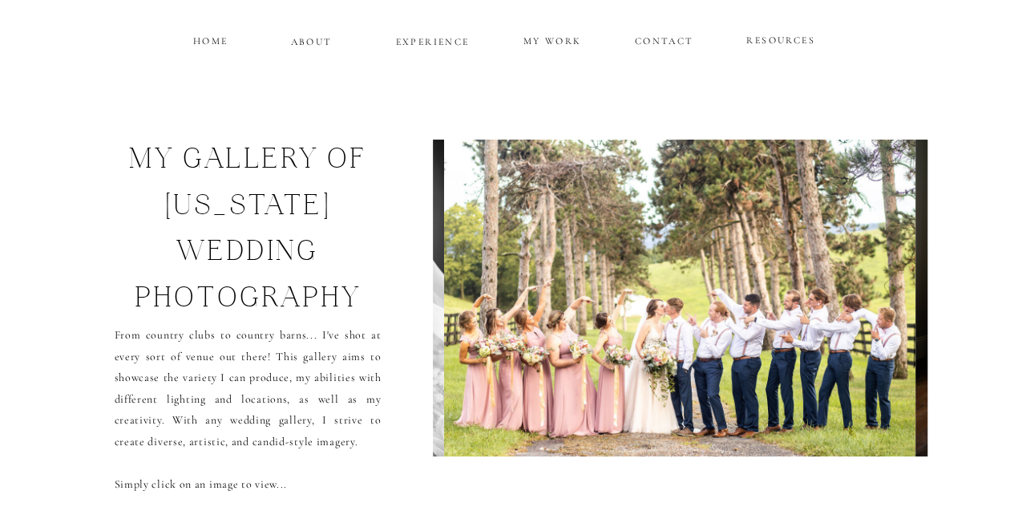
click at [892, 307] on img at bounding box center [679, 297] width 471 height 317
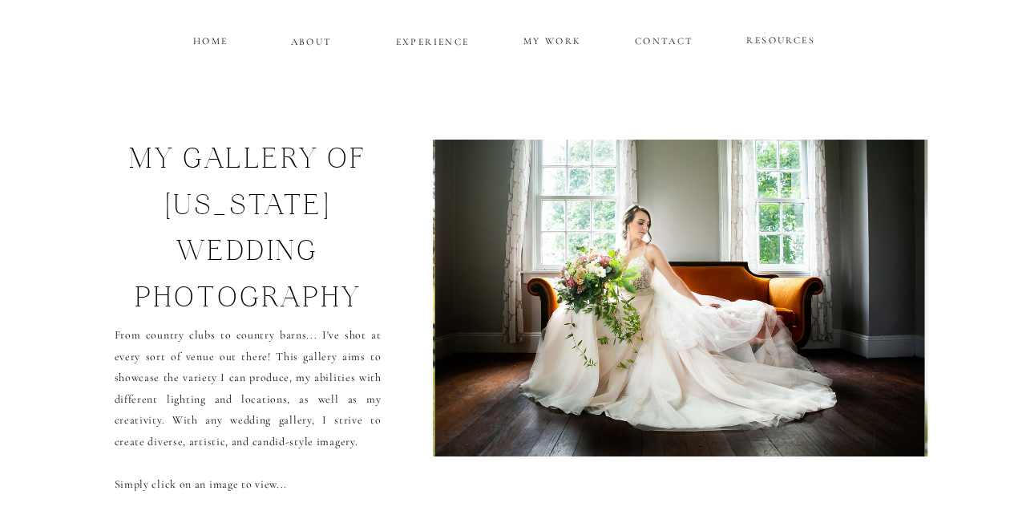
click at [892, 307] on img at bounding box center [680, 297] width 490 height 317
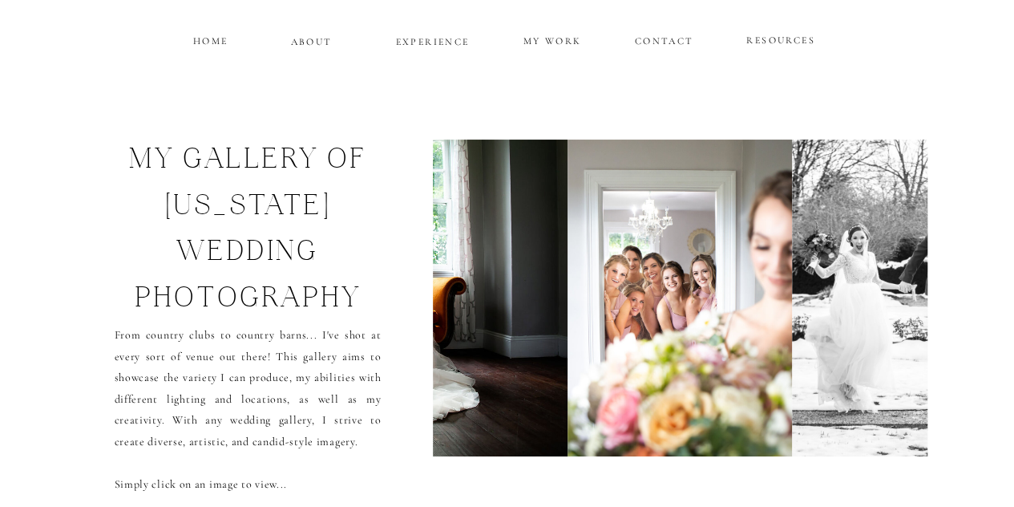
click at [892, 307] on img at bounding box center [912, 297] width 240 height 317
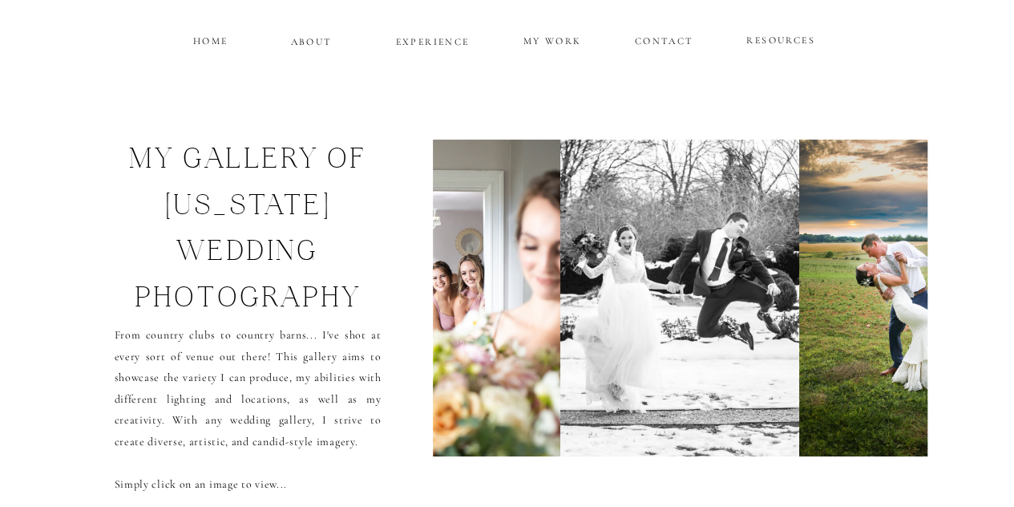
click at [928, 293] on div "CONTACT MY WORK EXPERIENCE ABOUT HOME RESOURCES my gallery of maryland wedding …" at bounding box center [507, 487] width 1014 height 1008
click at [912, 266] on img at bounding box center [911, 297] width 225 height 317
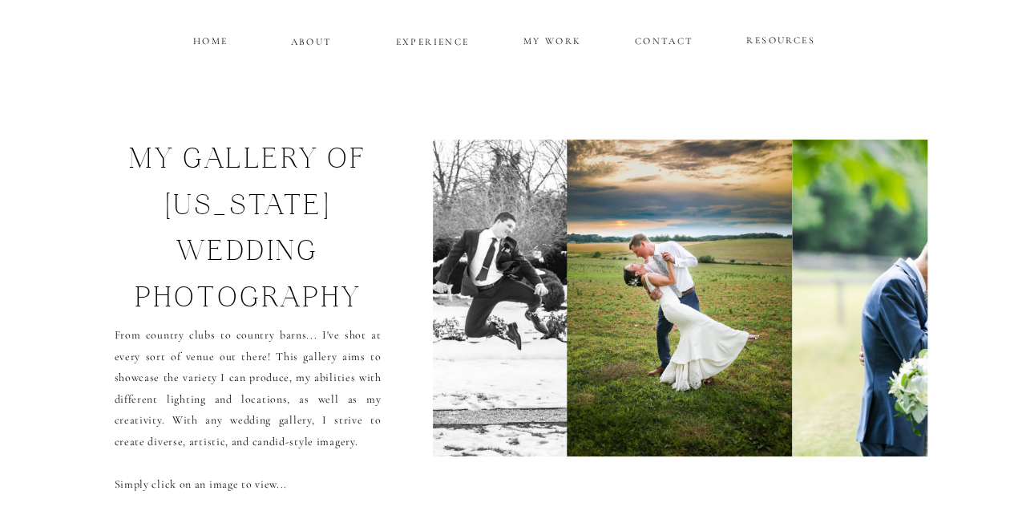
click at [912, 266] on img at bounding box center [920, 297] width 257 height 317
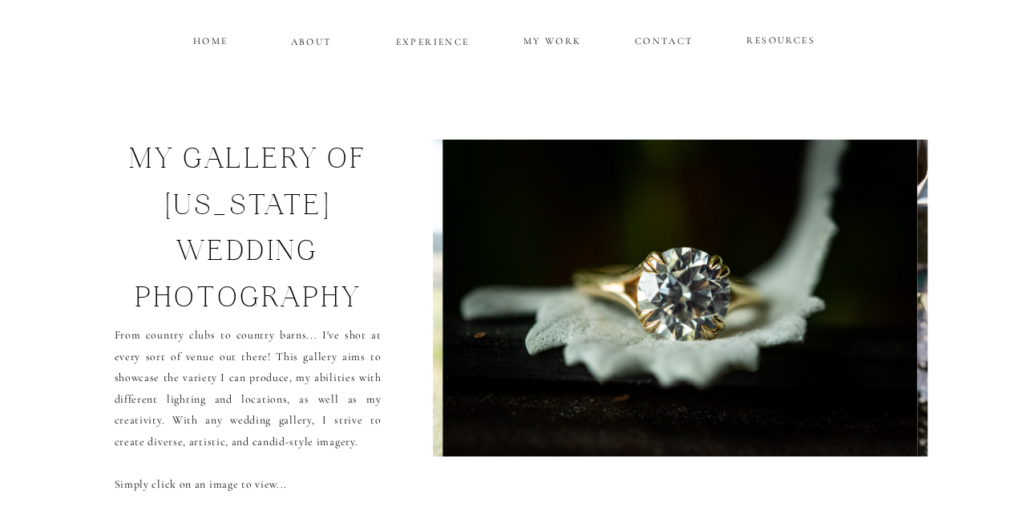
click at [912, 266] on img at bounding box center [679, 297] width 475 height 317
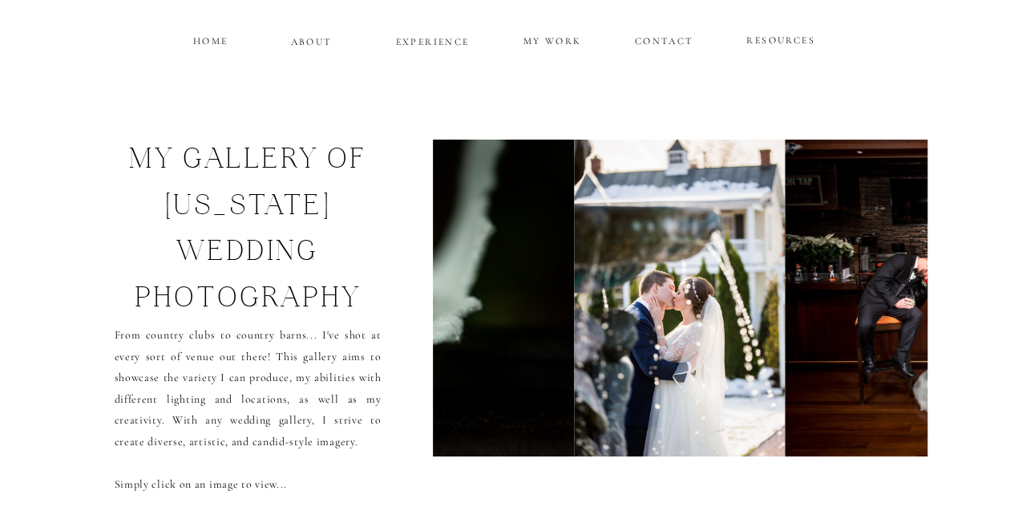
click at [912, 266] on img at bounding box center [1014, 297] width 458 height 317
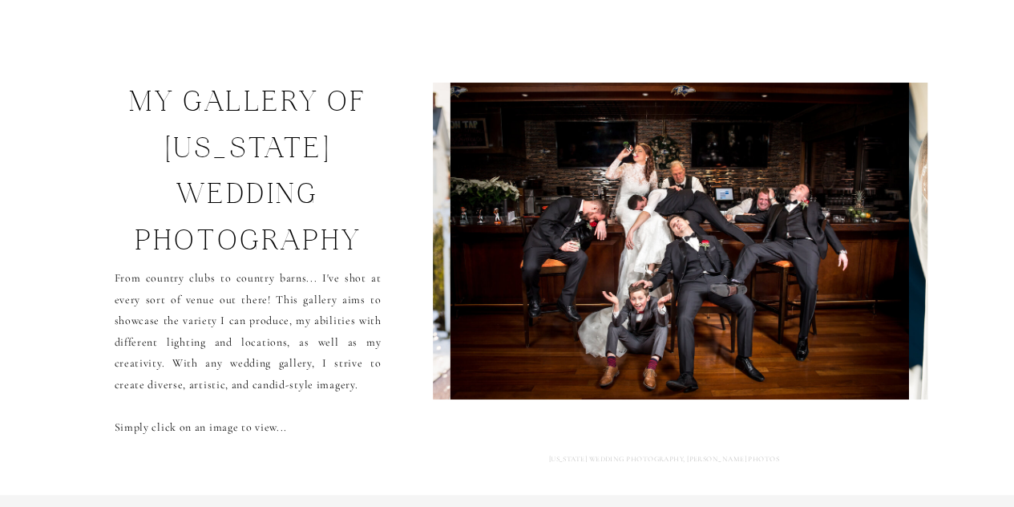
scroll to position [0, 0]
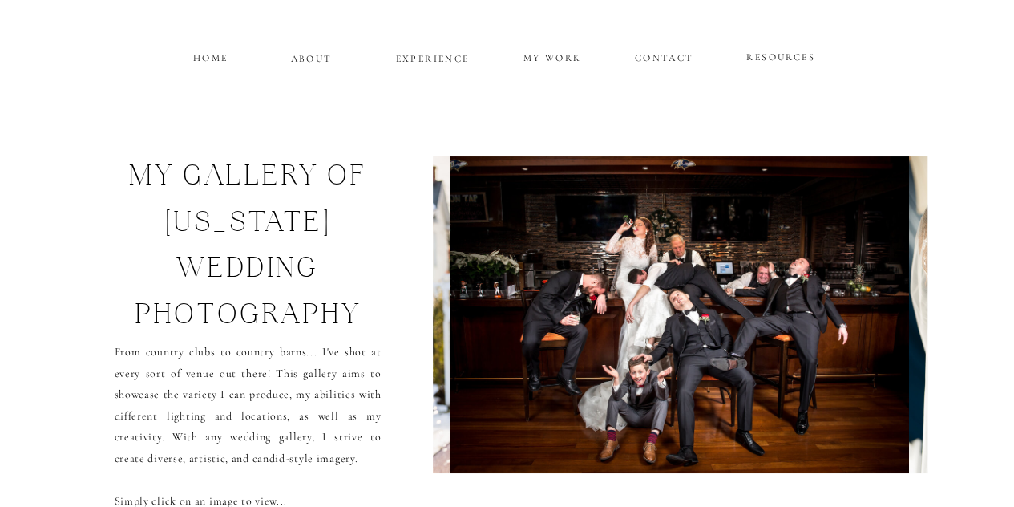
click at [567, 57] on p "MY WORK" at bounding box center [553, 56] width 62 height 14
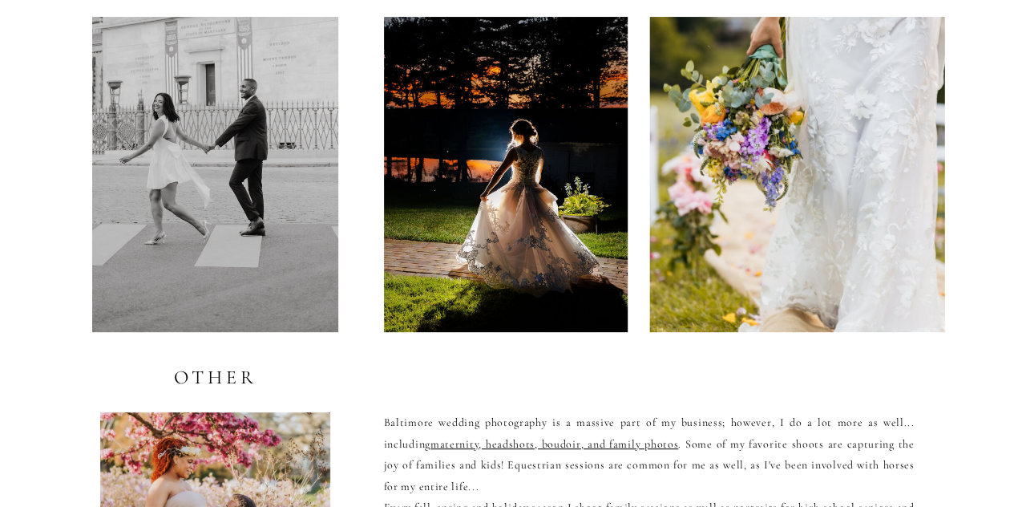
scroll to position [3236, 0]
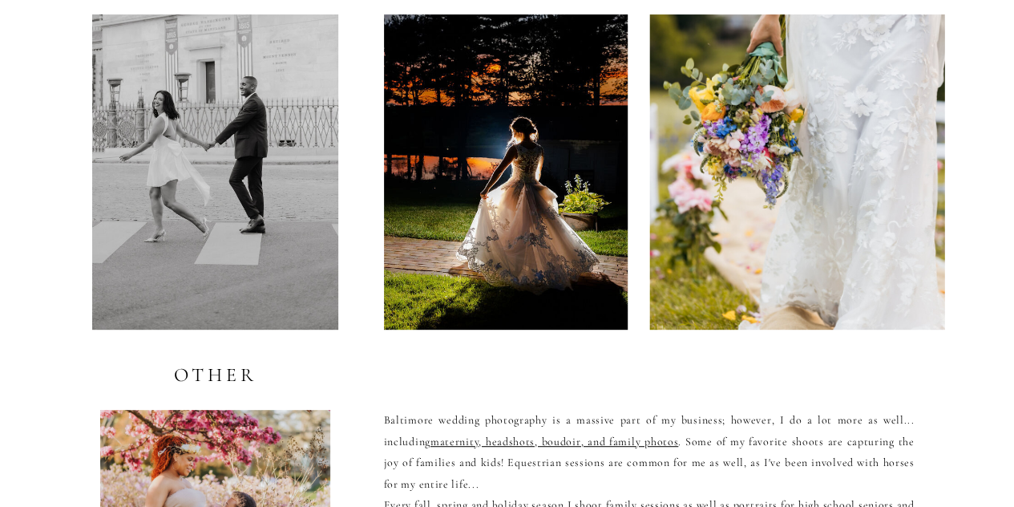
click at [540, 249] on div at bounding box center [506, 171] width 244 height 315
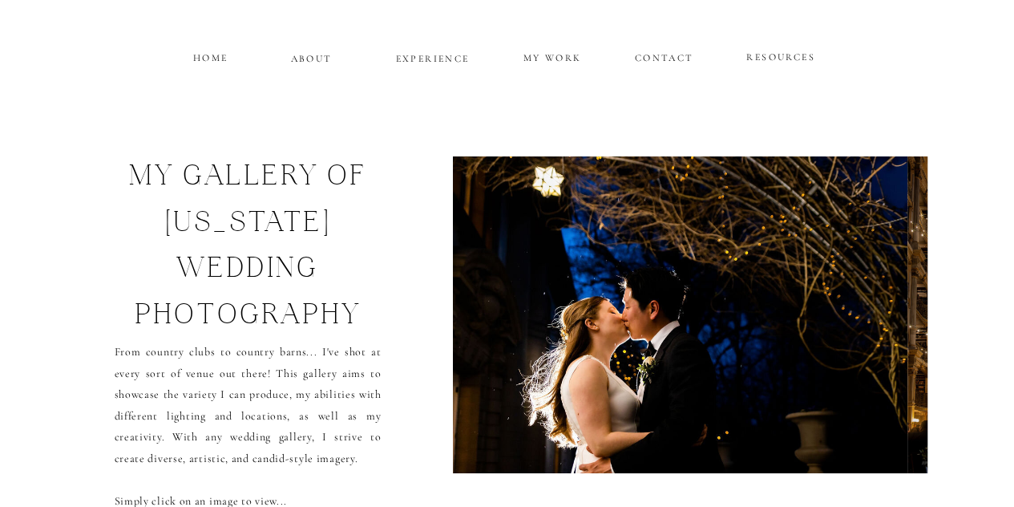
click at [980, 358] on div "CONTACT MY WORK EXPERIENCE ABOUT HOME RESOURCES my gallery of [US_STATE] weddin…" at bounding box center [507, 504] width 1014 height 1008
drag, startPoint x: 948, startPoint y: 355, endPoint x: 696, endPoint y: 325, distance: 253.5
click at [774, 346] on div "CONTACT MY WORK EXPERIENCE ABOUT HOME RESOURCES my gallery of [US_STATE] weddin…" at bounding box center [507, 504] width 1014 height 1008
click at [401, 292] on div "my gallery of [US_STATE] wedding photography From country clubs to country barn…" at bounding box center [507, 332] width 962 height 472
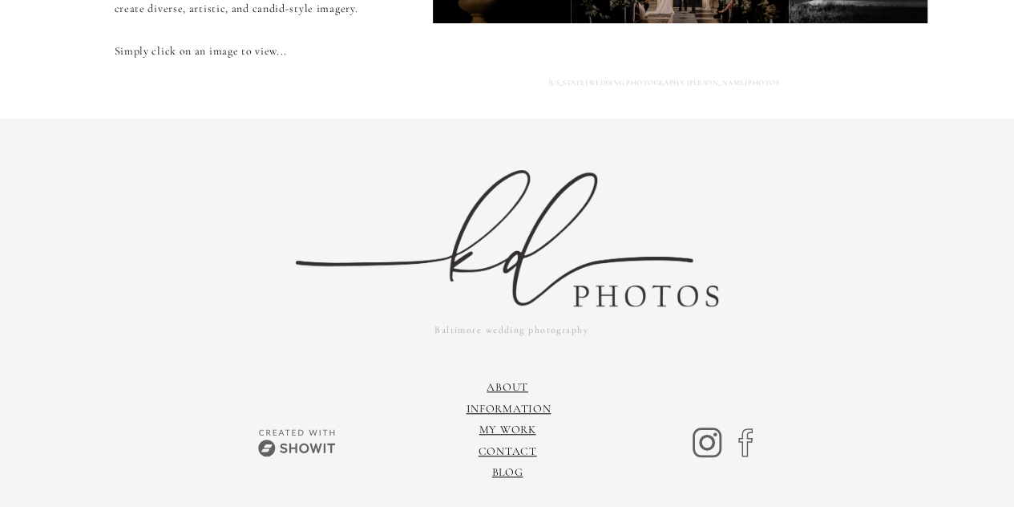
scroll to position [502, 0]
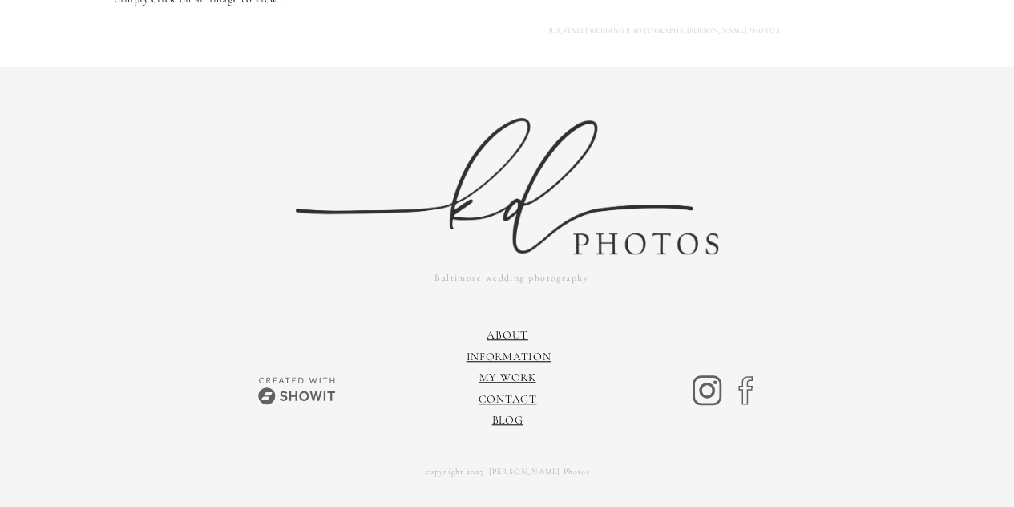
click at [708, 396] on icon at bounding box center [707, 390] width 16 height 16
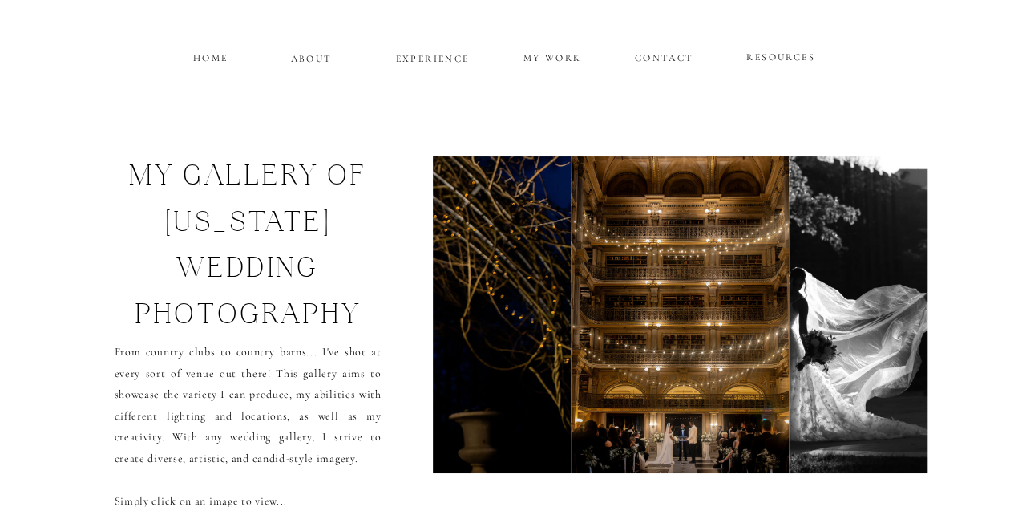
scroll to position [2, 0]
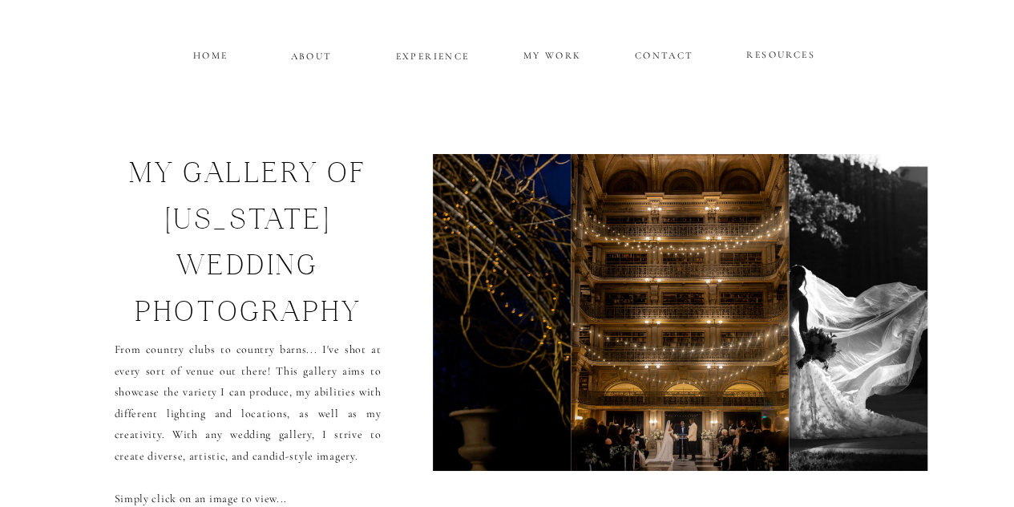
click at [449, 55] on p "EXPERIENCE" at bounding box center [432, 54] width 77 height 14
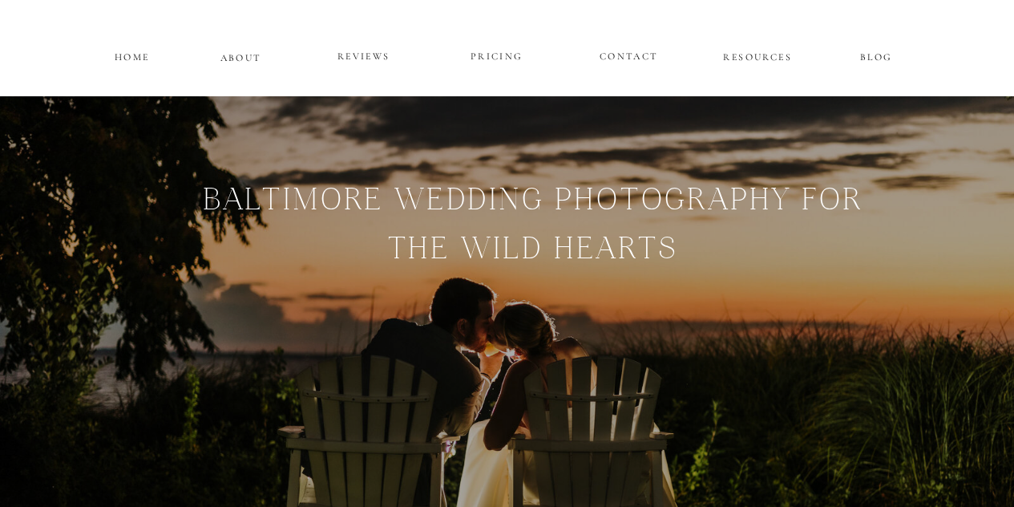
click at [507, 60] on p "PRICING" at bounding box center [497, 56] width 96 height 19
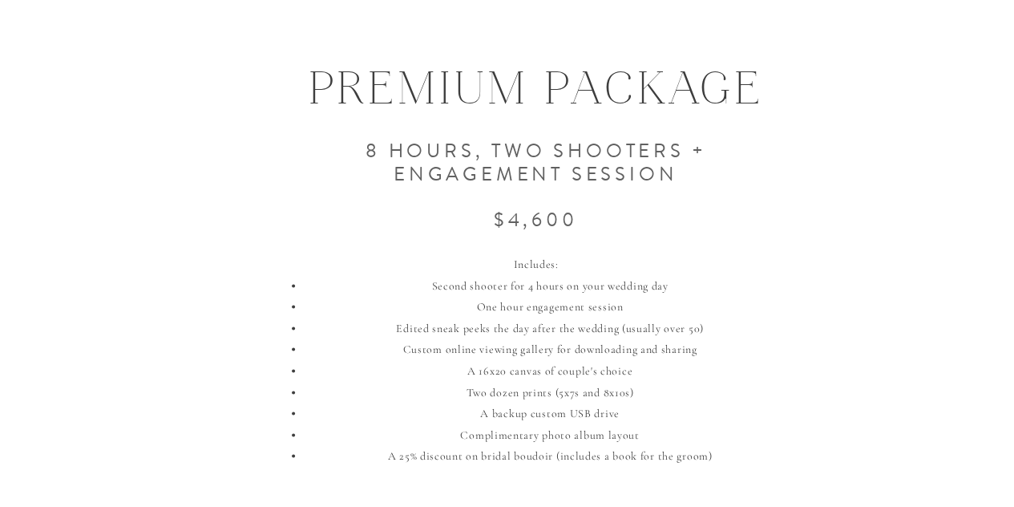
scroll to position [1439, 0]
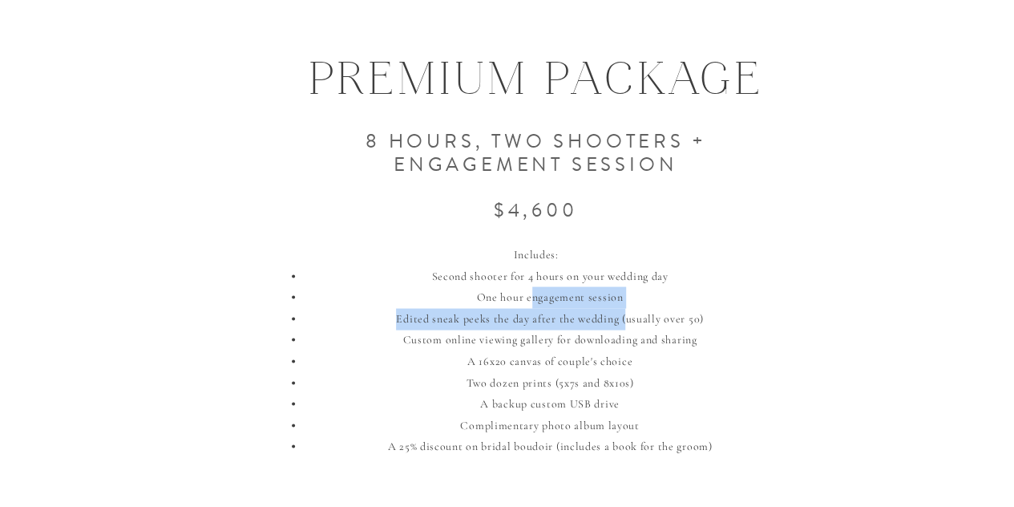
drag, startPoint x: 627, startPoint y: 307, endPoint x: 530, endPoint y: 293, distance: 98.0
click at [530, 293] on ul "Second shooter for 4 hours on your wedding day One hour engagement session Edit…" at bounding box center [544, 361] width 502 height 192
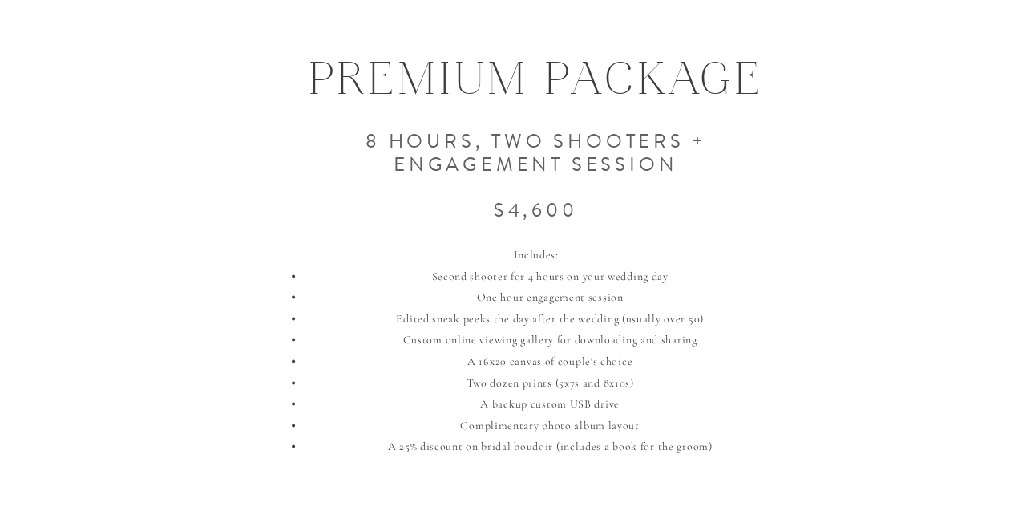
click at [455, 304] on li "One hour engagement session" at bounding box center [549, 297] width 490 height 22
drag, startPoint x: 456, startPoint y: 294, endPoint x: 688, endPoint y: 292, distance: 232.4
click at [688, 292] on li "One hour engagement session" at bounding box center [549, 297] width 490 height 22
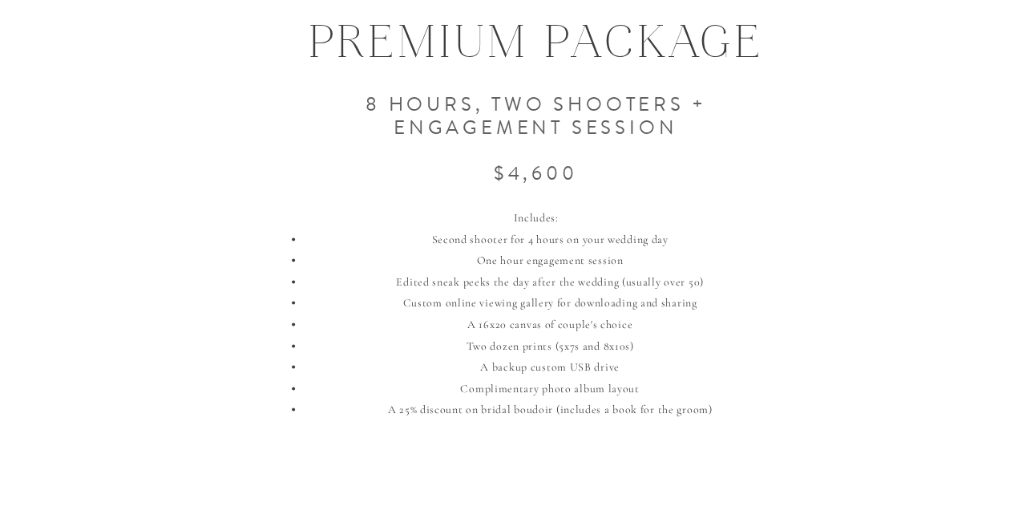
scroll to position [1477, 0]
click at [684, 238] on li "Second shooter for 4 hours on your wedding day" at bounding box center [549, 239] width 490 height 22
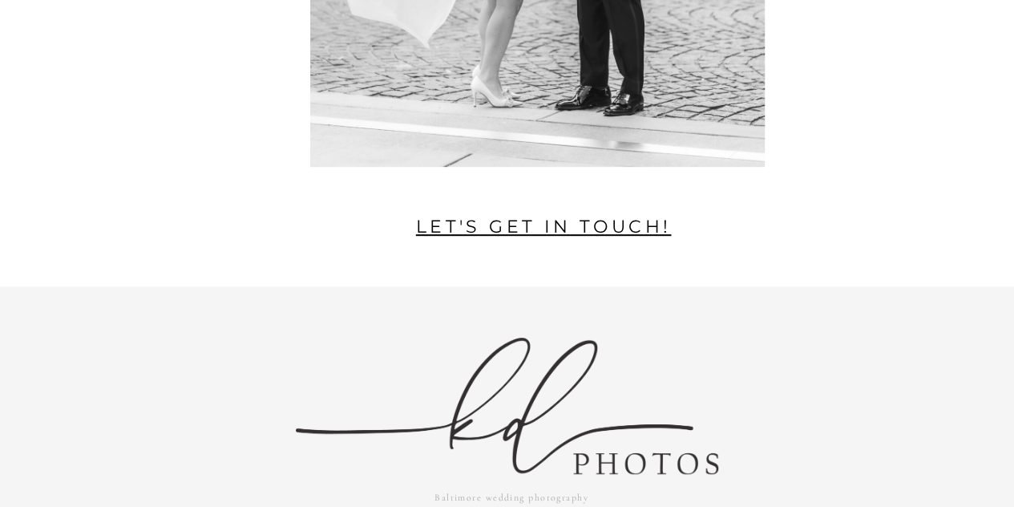
scroll to position [3340, 0]
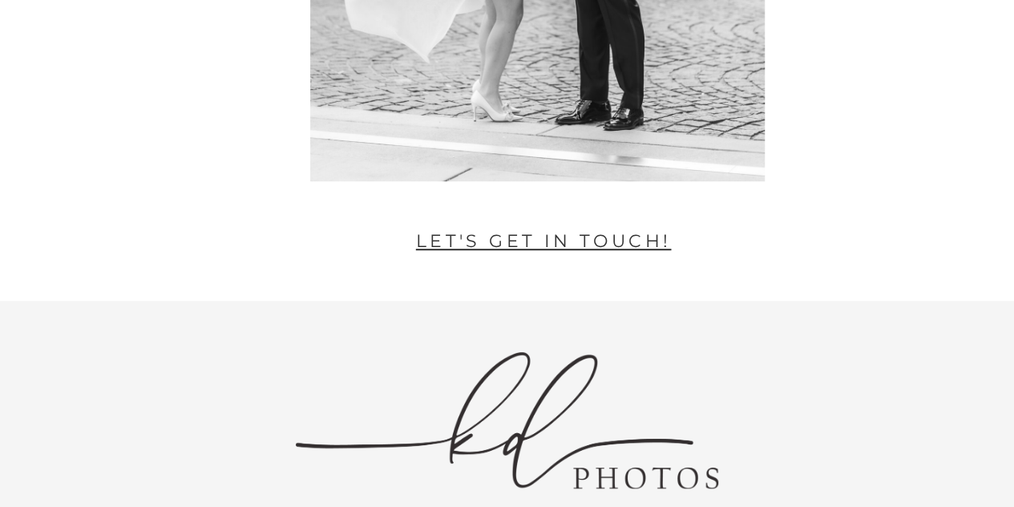
click at [627, 238] on link "let's get in touch!" at bounding box center [544, 241] width 256 height 22
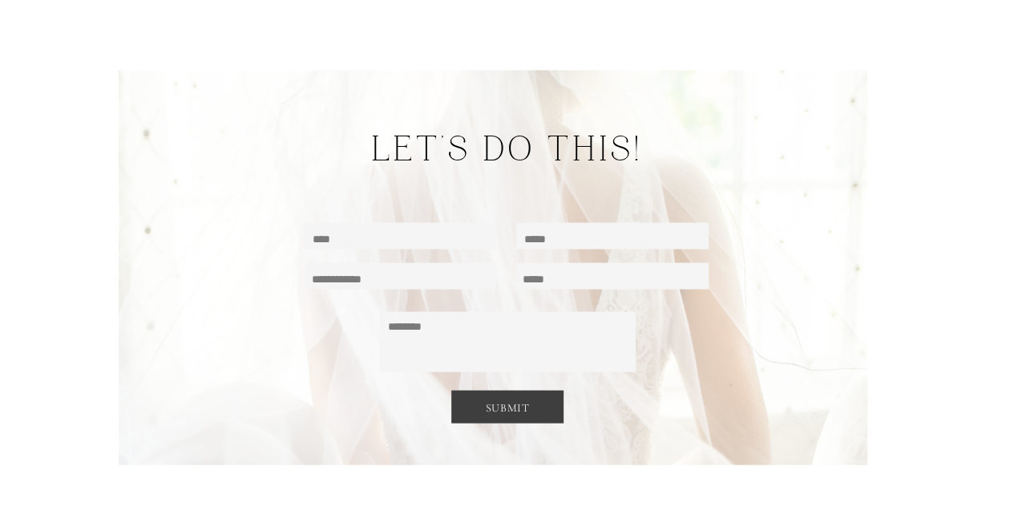
scroll to position [10662, 0]
click at [455, 235] on textarea at bounding box center [401, 235] width 177 height 15
type textarea "*"
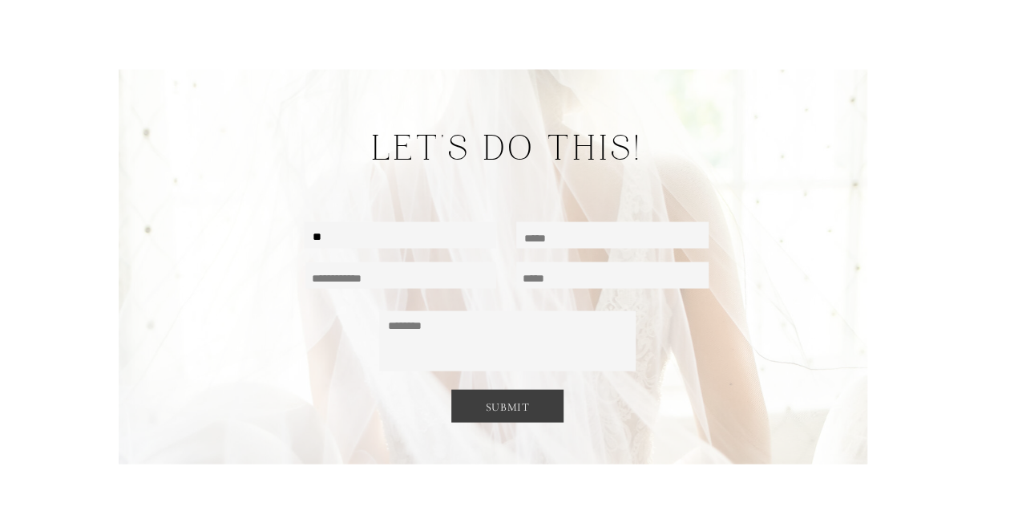
type textarea "*"
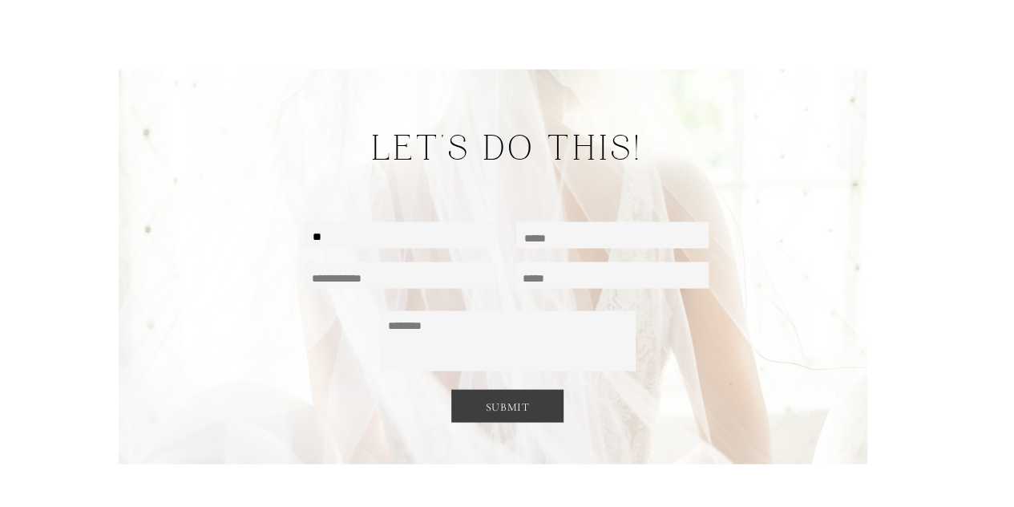
type textarea "*"
type textarea "**********"
click at [394, 269] on textarea at bounding box center [400, 275] width 177 height 15
click at [333, 271] on textarea "*********" at bounding box center [400, 275] width 177 height 15
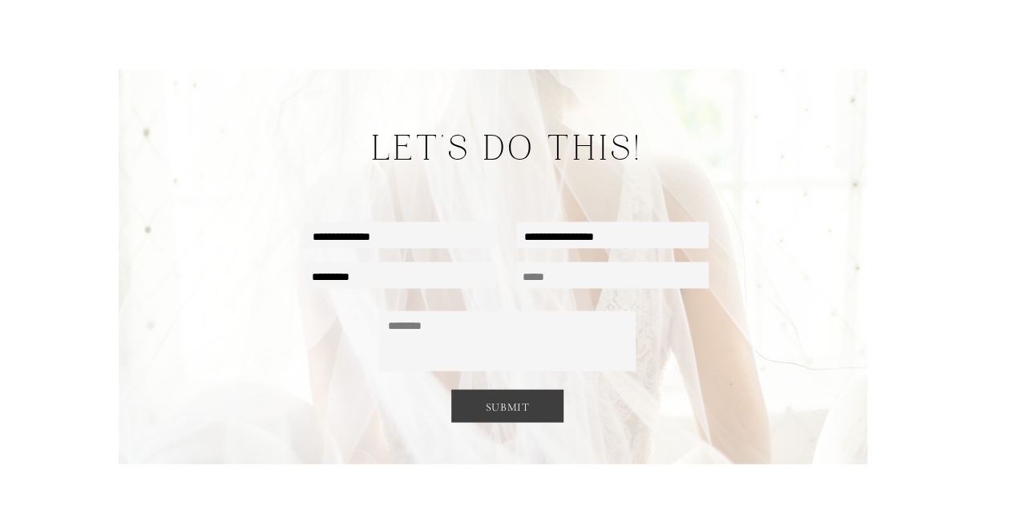
click at [444, 264] on div at bounding box center [400, 275] width 191 height 26
click at [408, 276] on textarea "*********" at bounding box center [400, 275] width 177 height 15
type textarea "*********"
type textarea "**********"
type textarea "*"
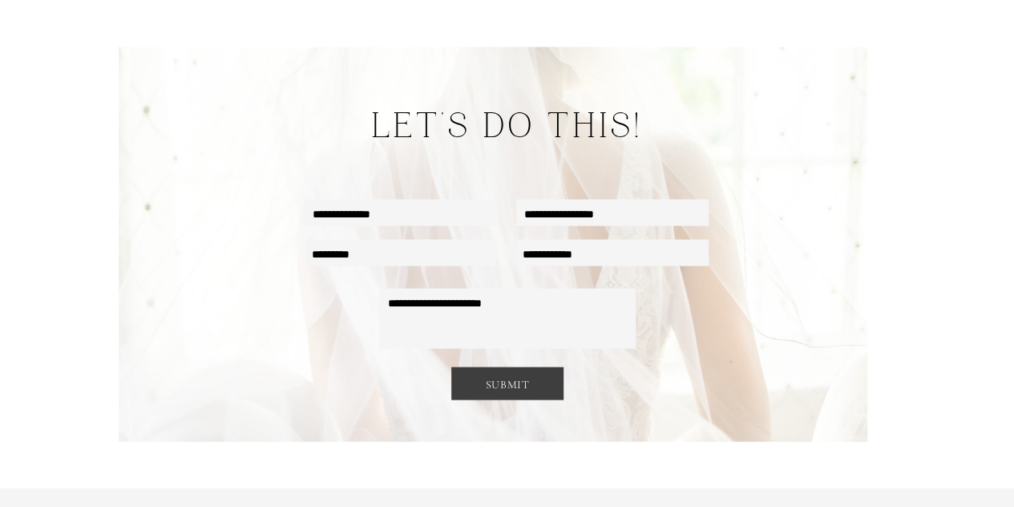
scroll to position [10685, 0]
click at [533, 296] on textarea "**********" at bounding box center [507, 318] width 238 height 52
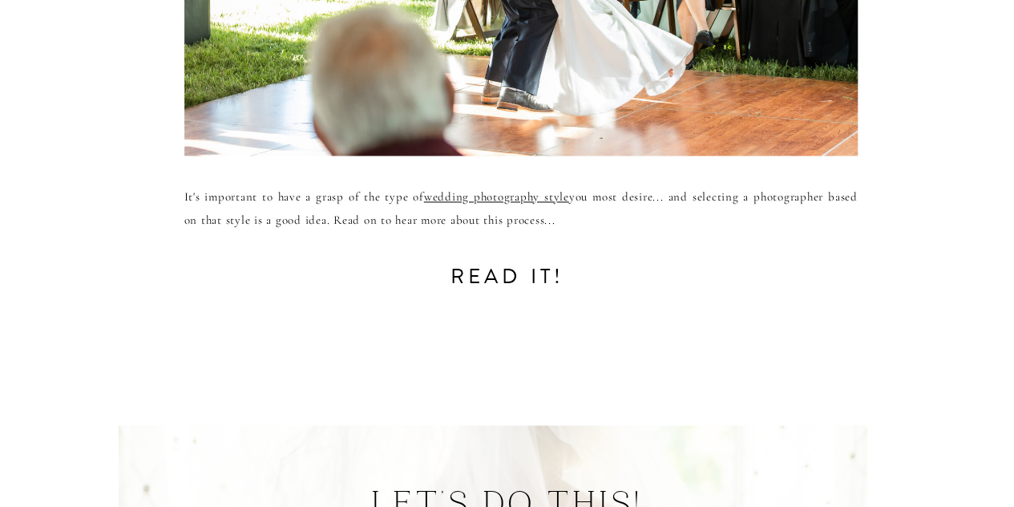
scroll to position [10304, 0]
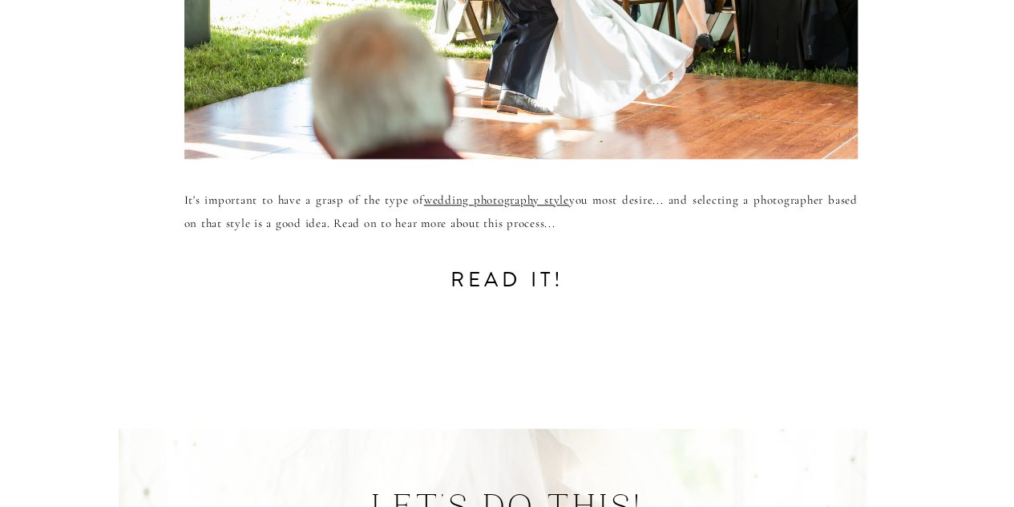
type textarea "**********"
click at [511, 280] on h3 "read it!" at bounding box center [508, 278] width 176 height 35
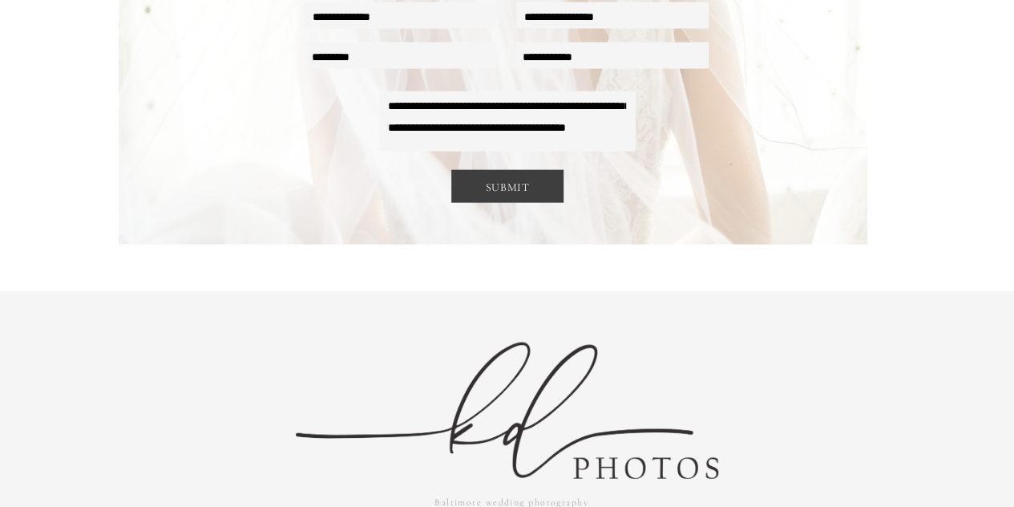
scroll to position [10821, 0]
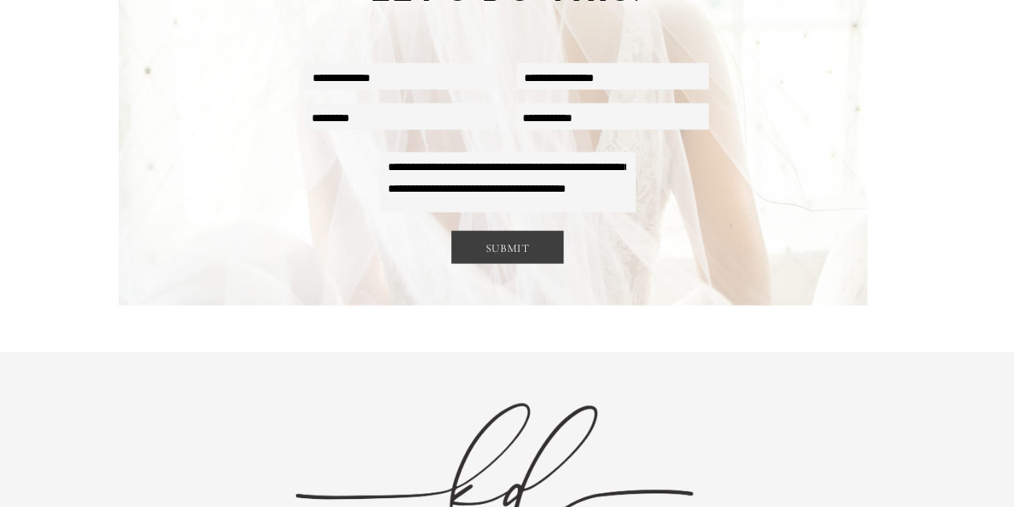
click at [462, 216] on div at bounding box center [493, 108] width 749 height 394
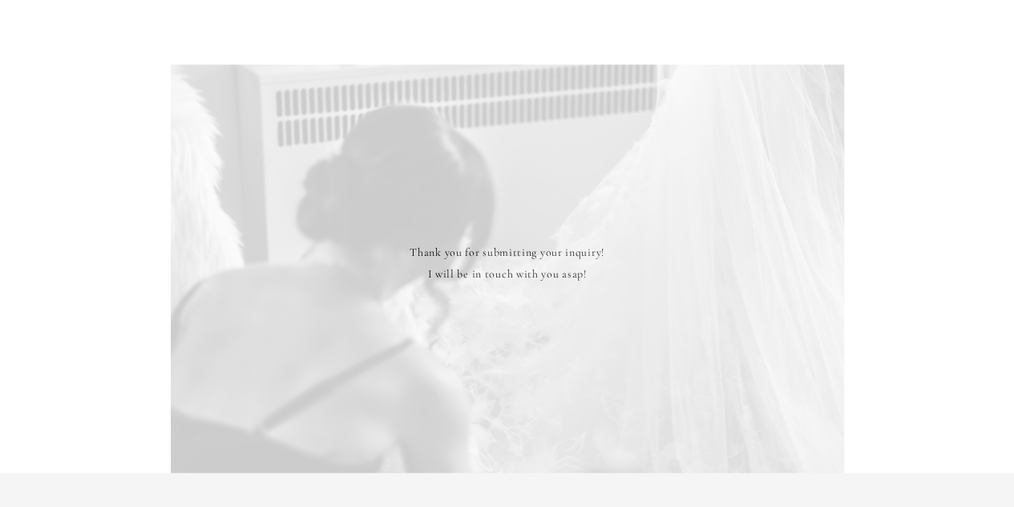
scroll to position [10700, 0]
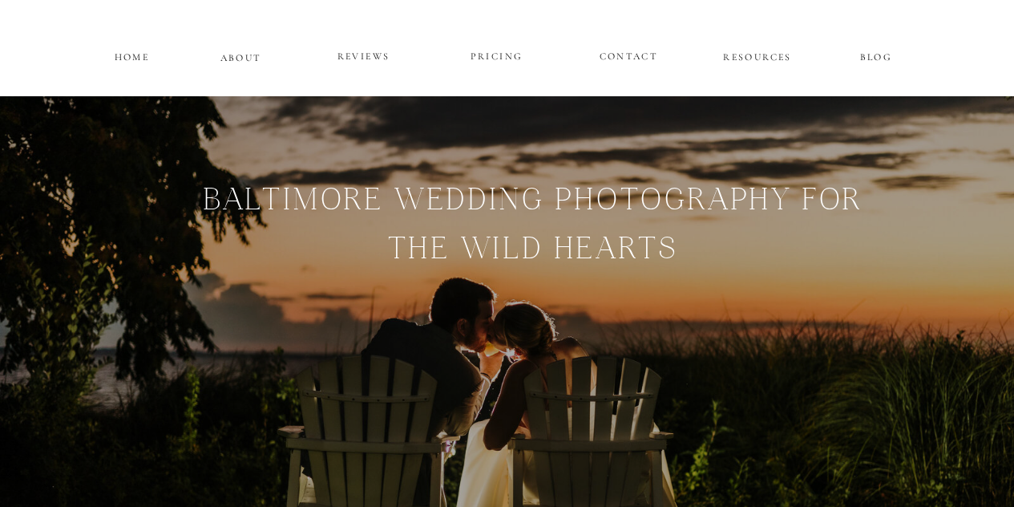
scroll to position [10700, 0]
